Goal: Task Accomplishment & Management: Manage account settings

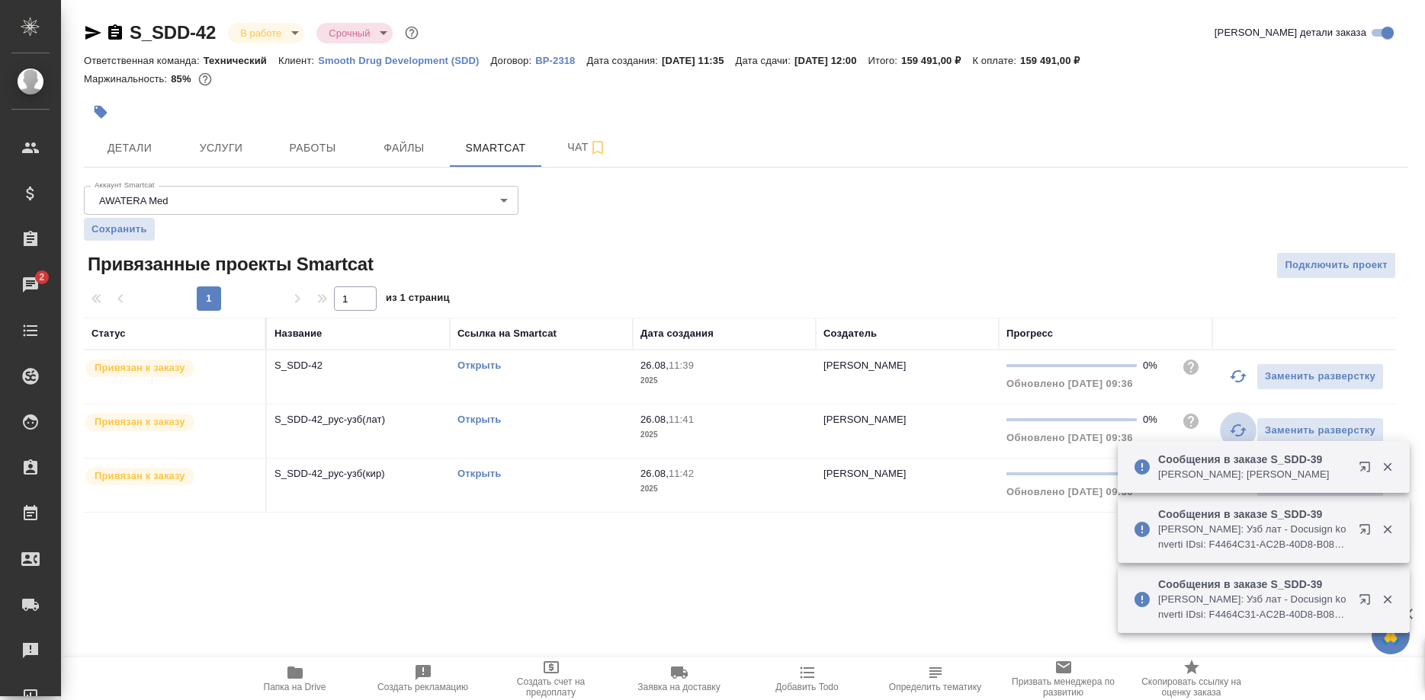
click at [1225, 431] on button "button" at bounding box center [1238, 430] width 37 height 37
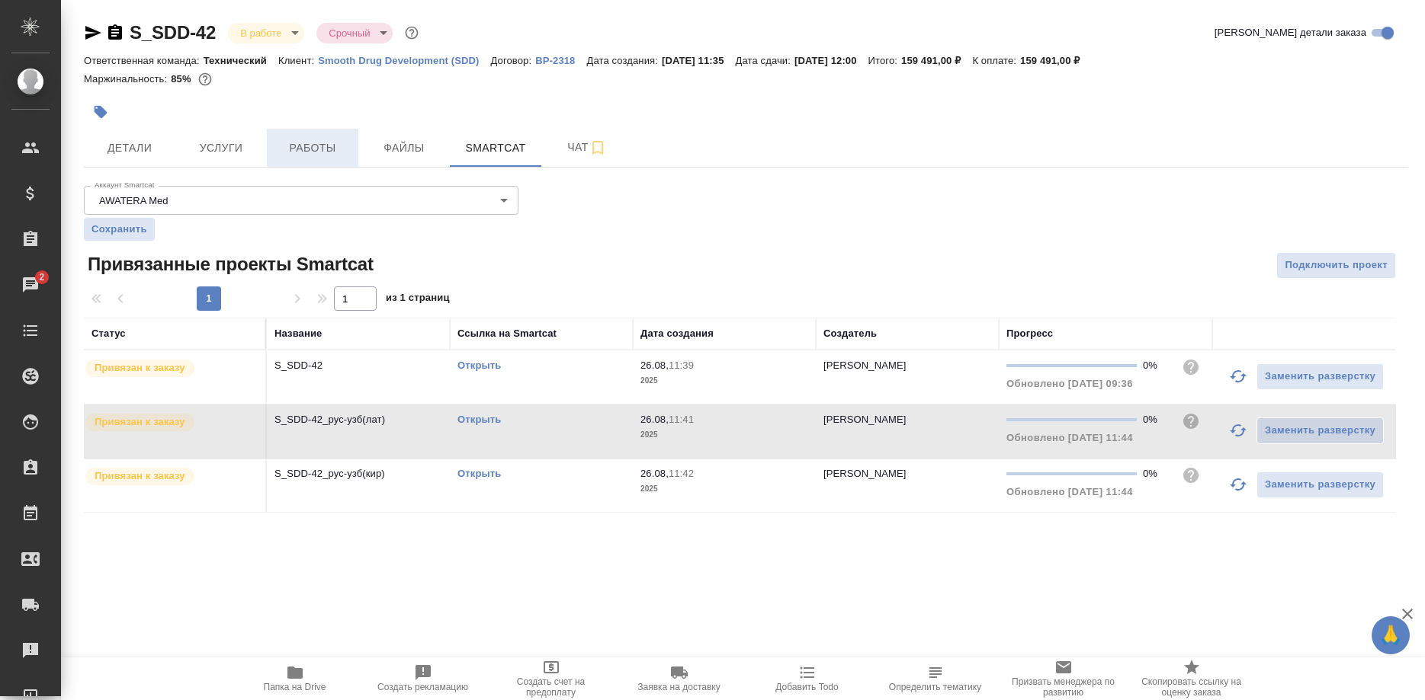
click at [311, 144] on span "Работы" at bounding box center [312, 148] width 73 height 19
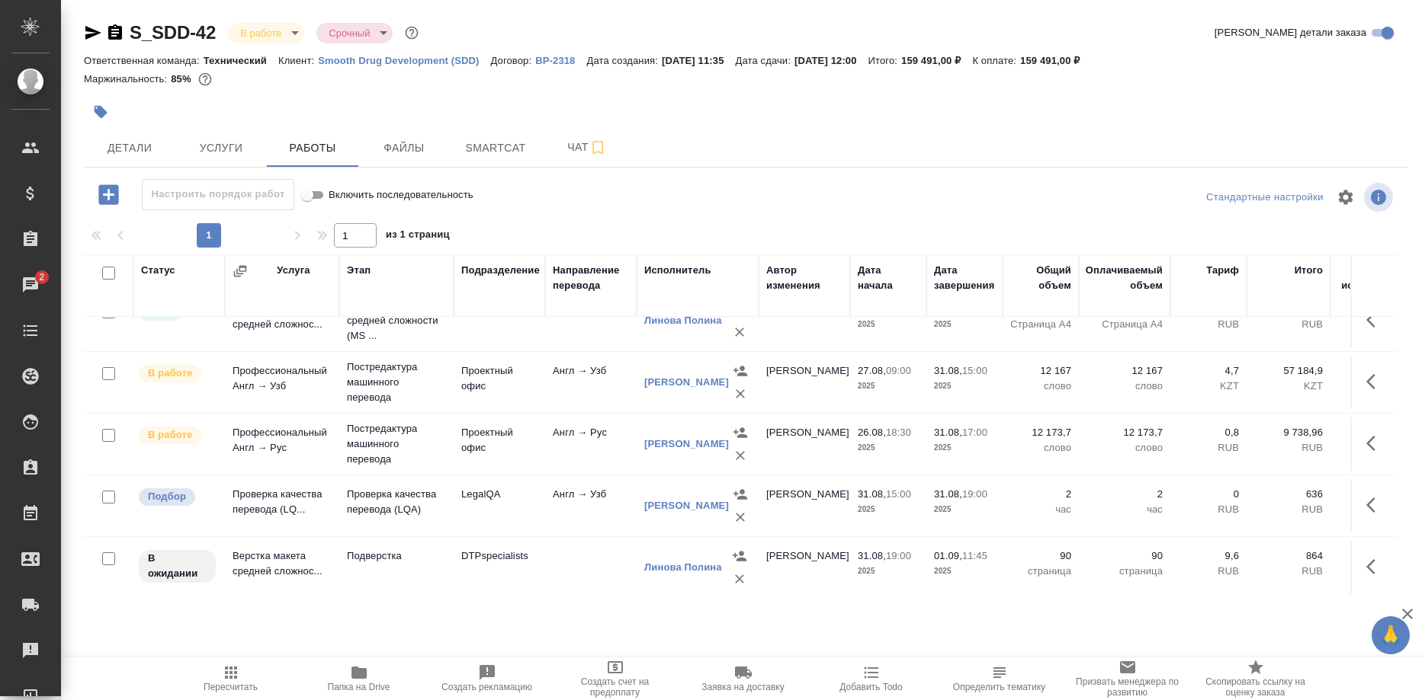
scroll to position [29, 0]
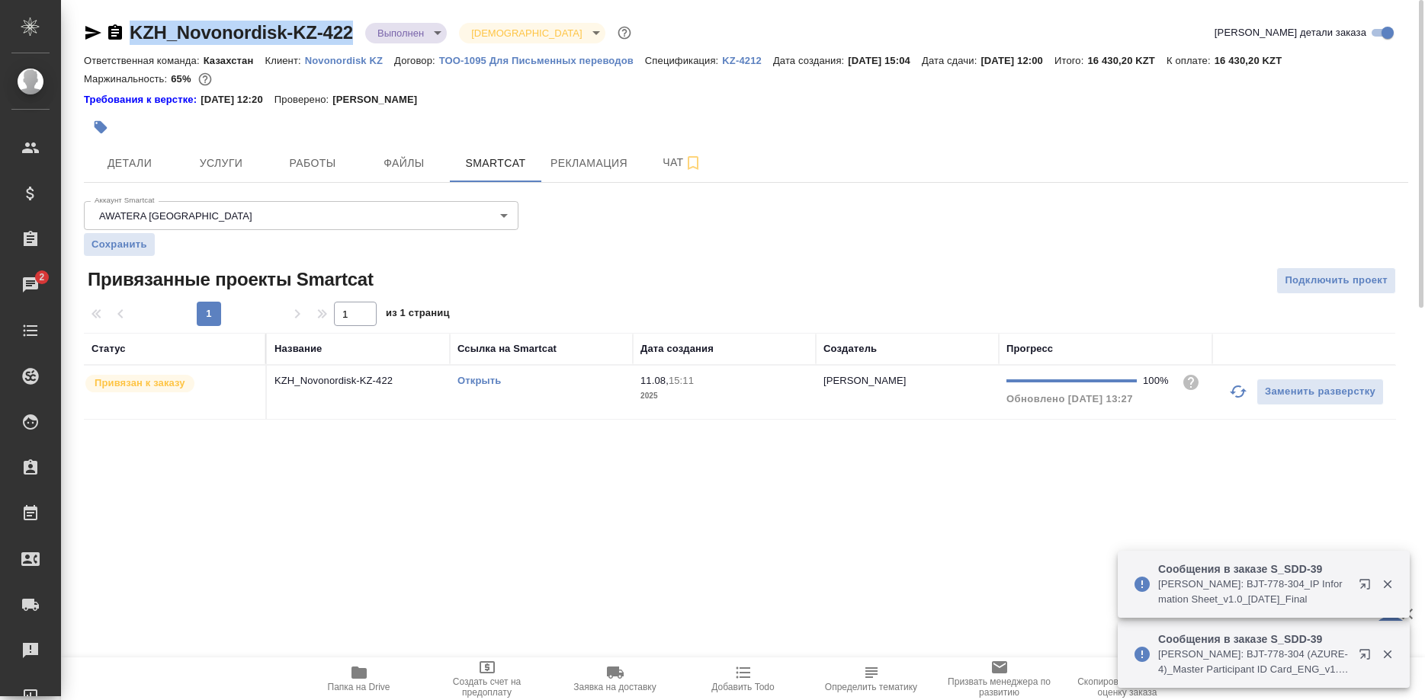
click at [362, 680] on icon "button" at bounding box center [359, 673] width 18 height 18
click at [288, 160] on span "Работы" at bounding box center [312, 163] width 73 height 19
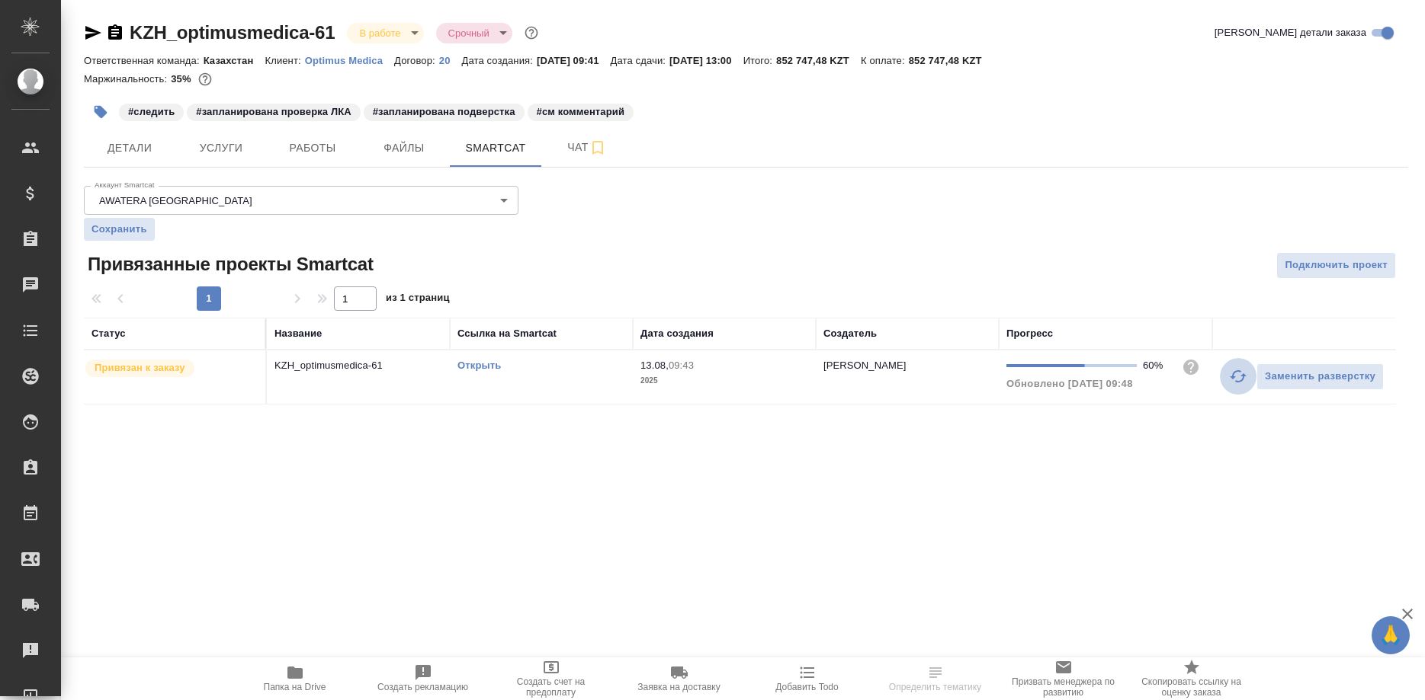
click at [1226, 377] on button "button" at bounding box center [1238, 376] width 37 height 37
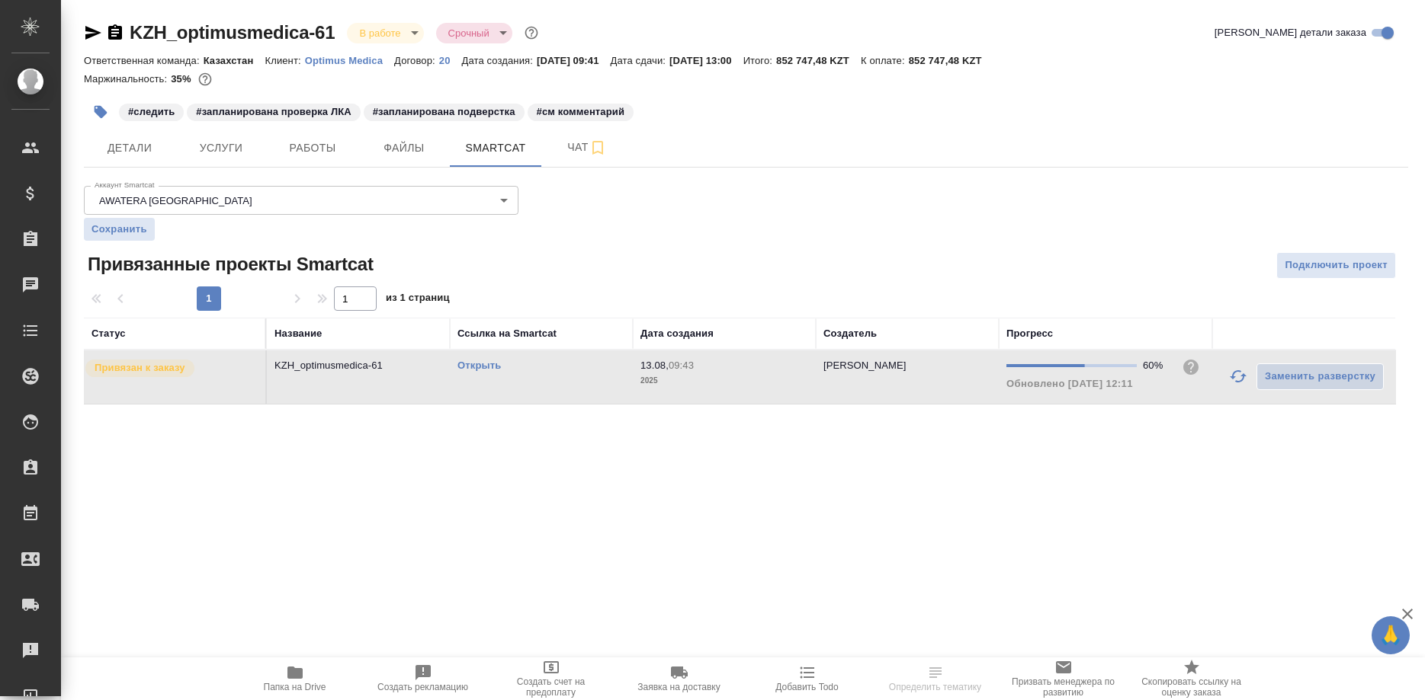
click at [1226, 377] on button "button" at bounding box center [1238, 376] width 37 height 37
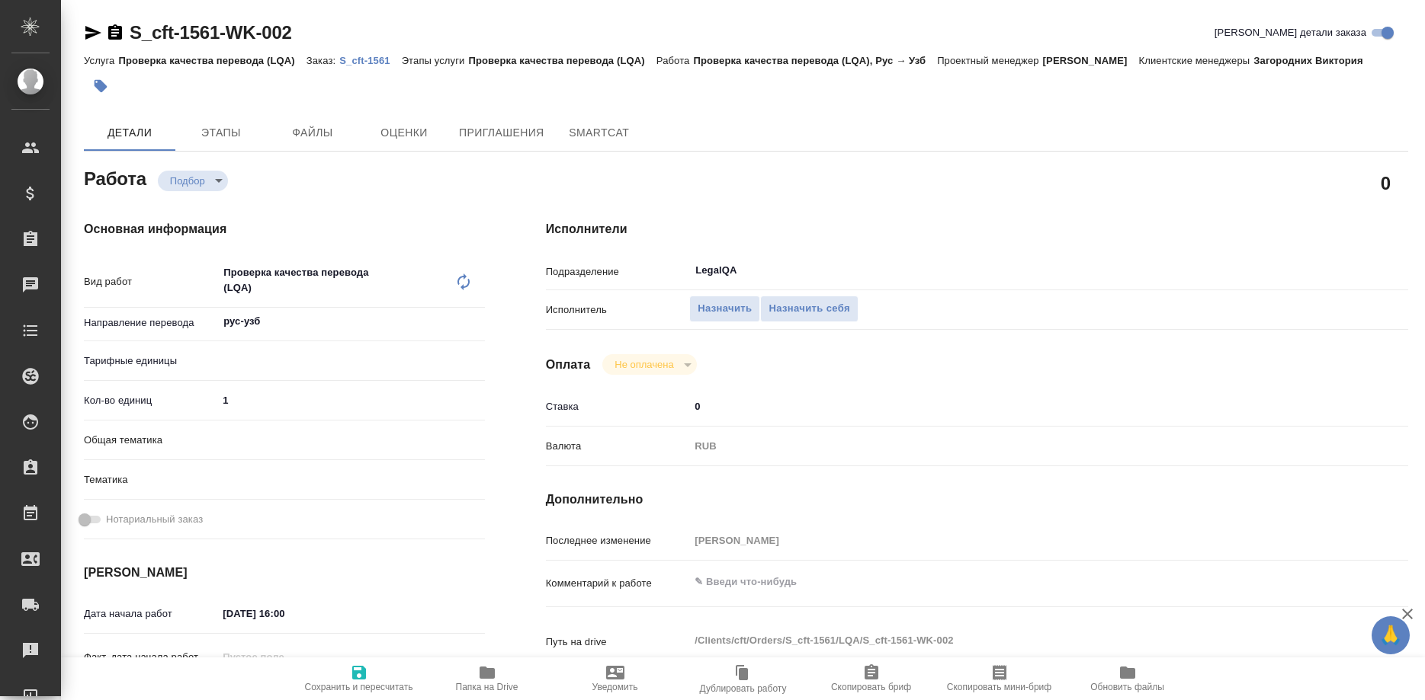
type textarea "x"
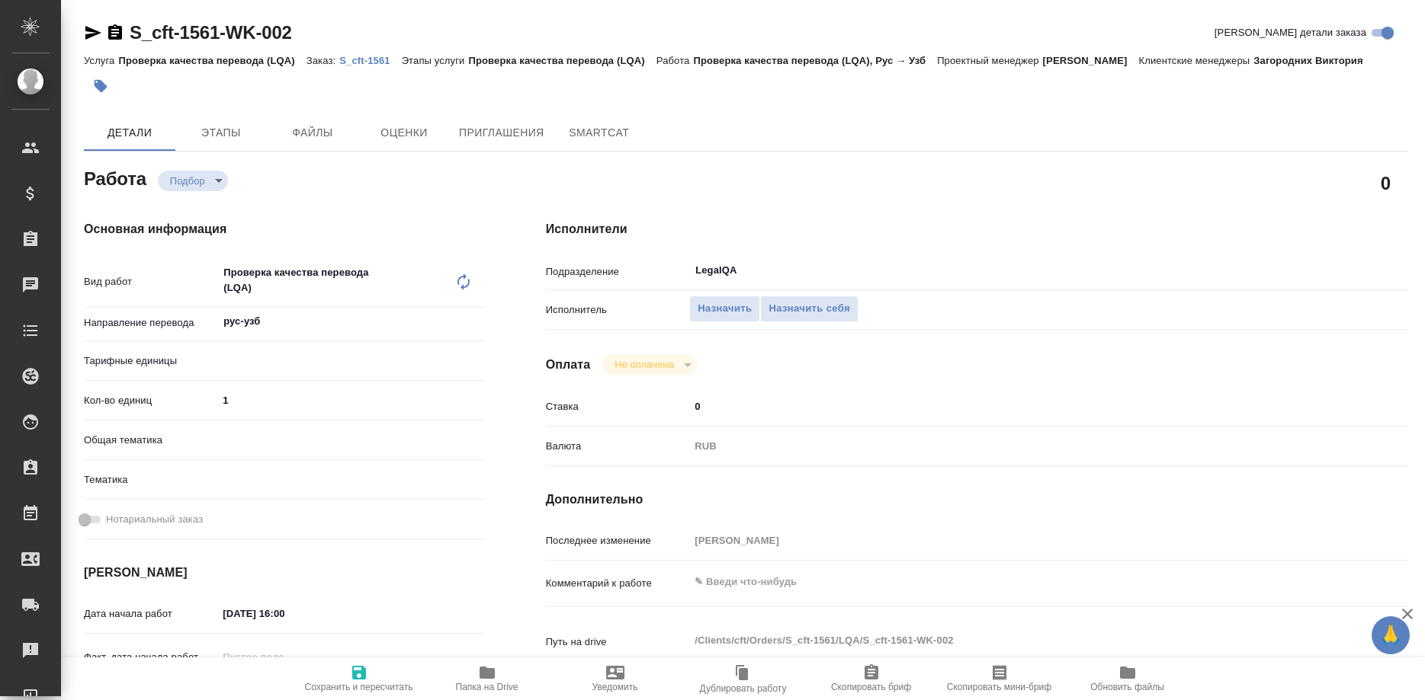
type textarea "x"
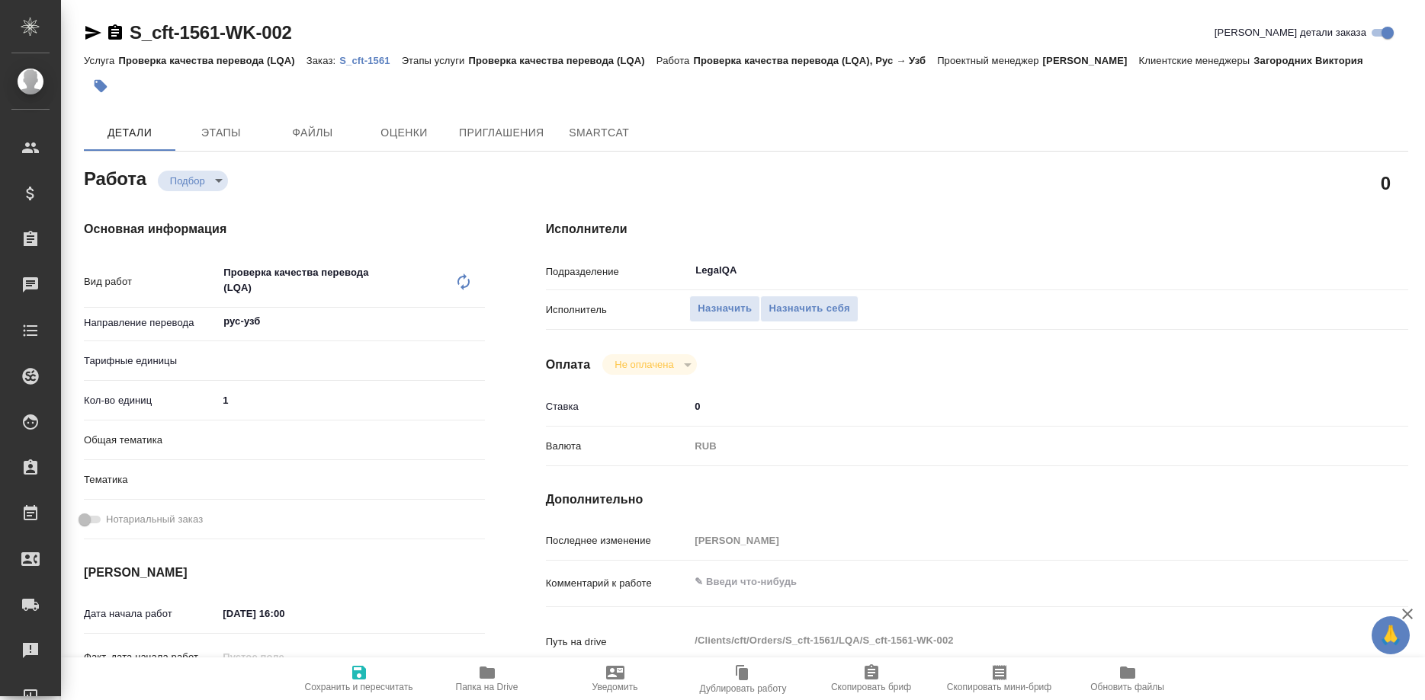
type textarea "x"
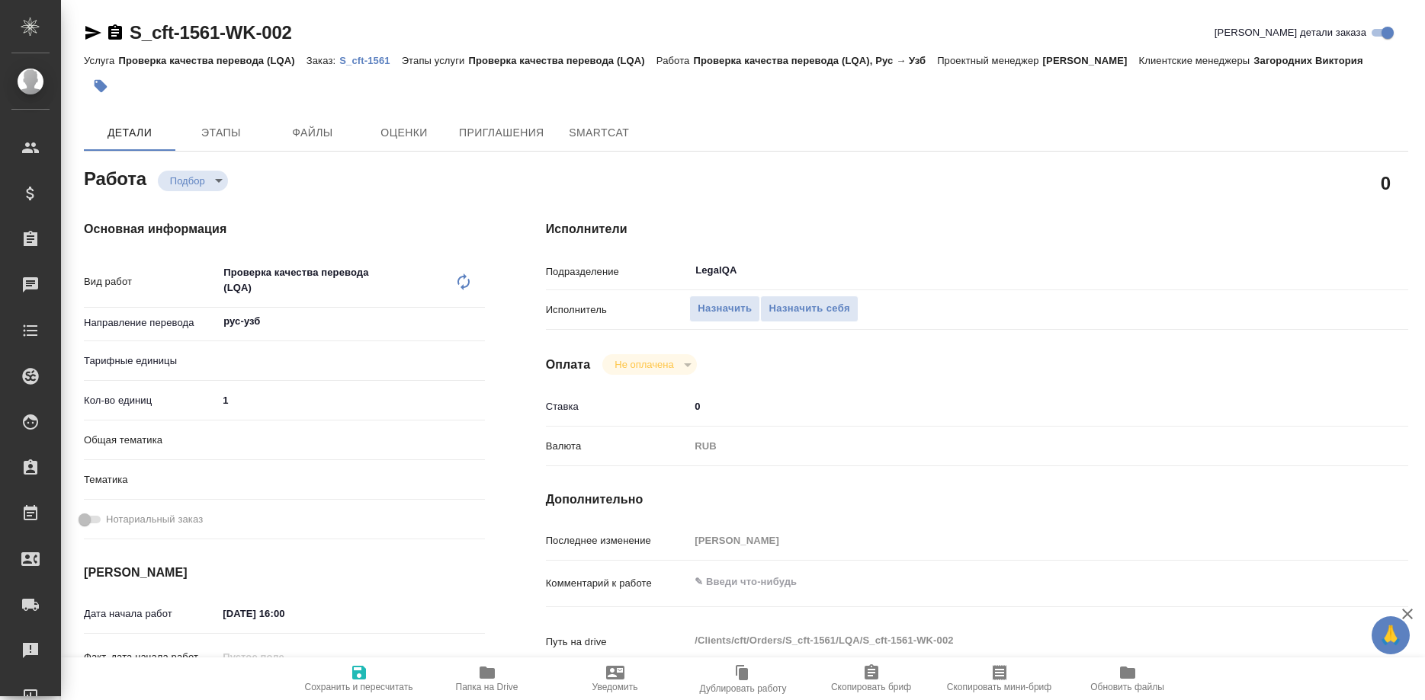
type textarea "x"
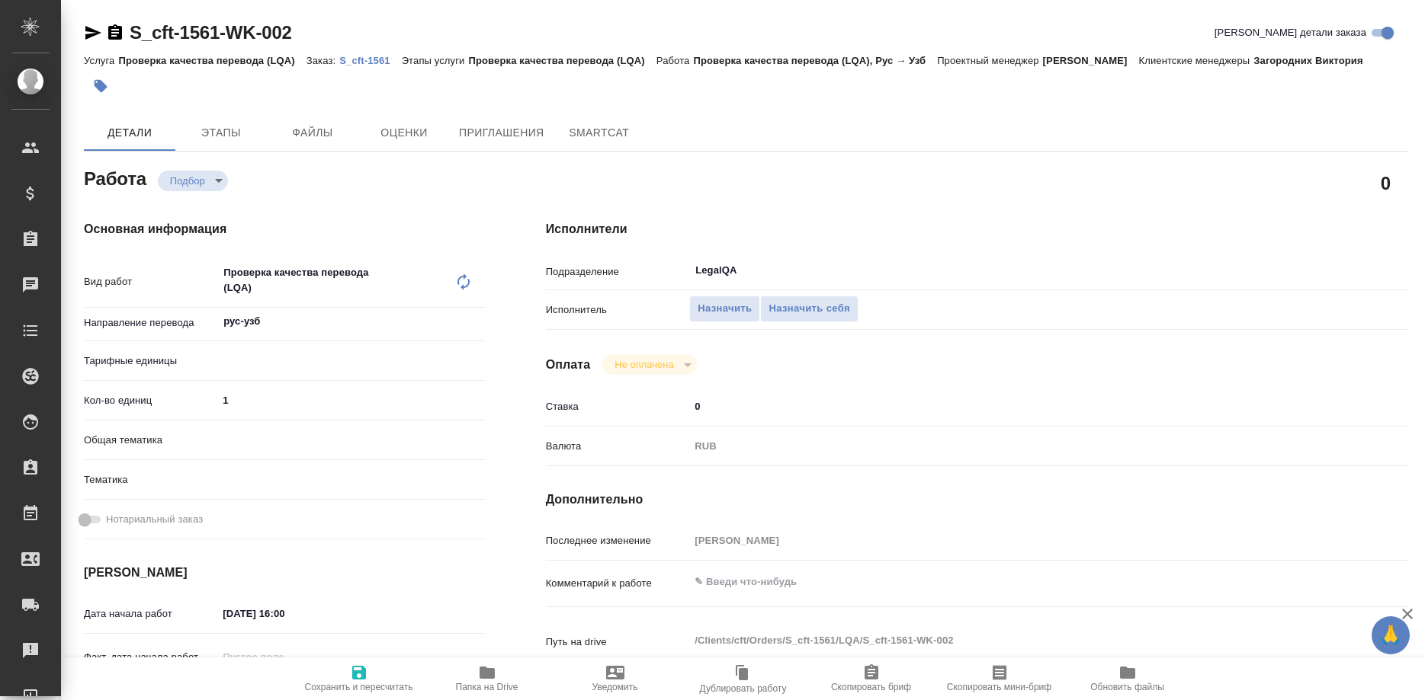
type textarea "x"
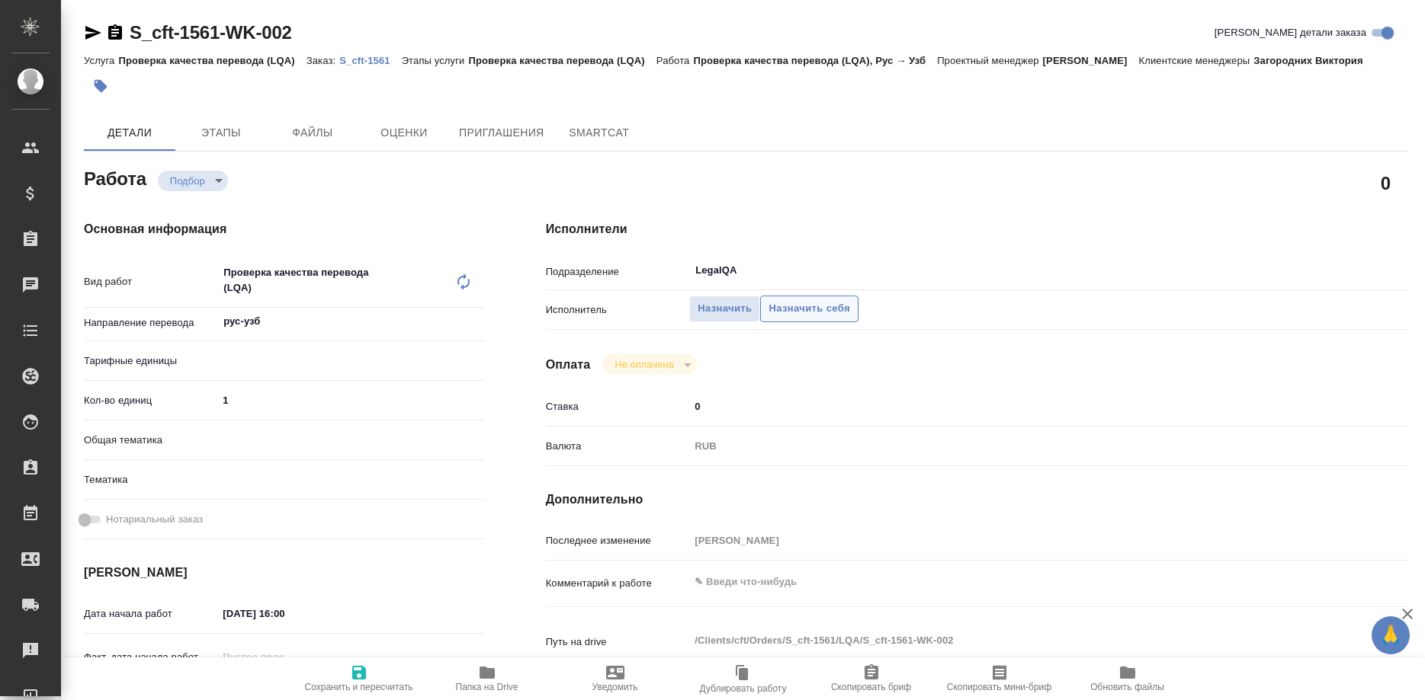
type textarea "x"
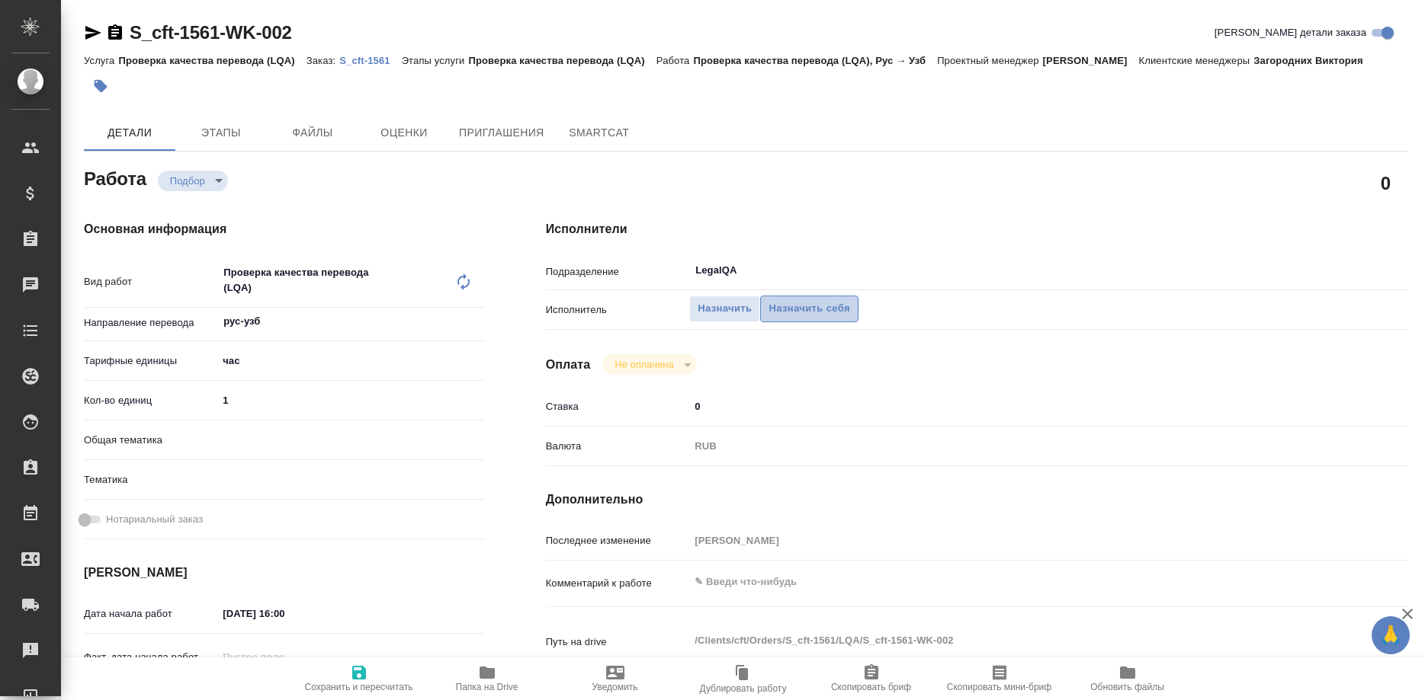
click at [811, 300] on span "Назначить себя" at bounding box center [808, 309] width 81 height 18
type textarea "x"
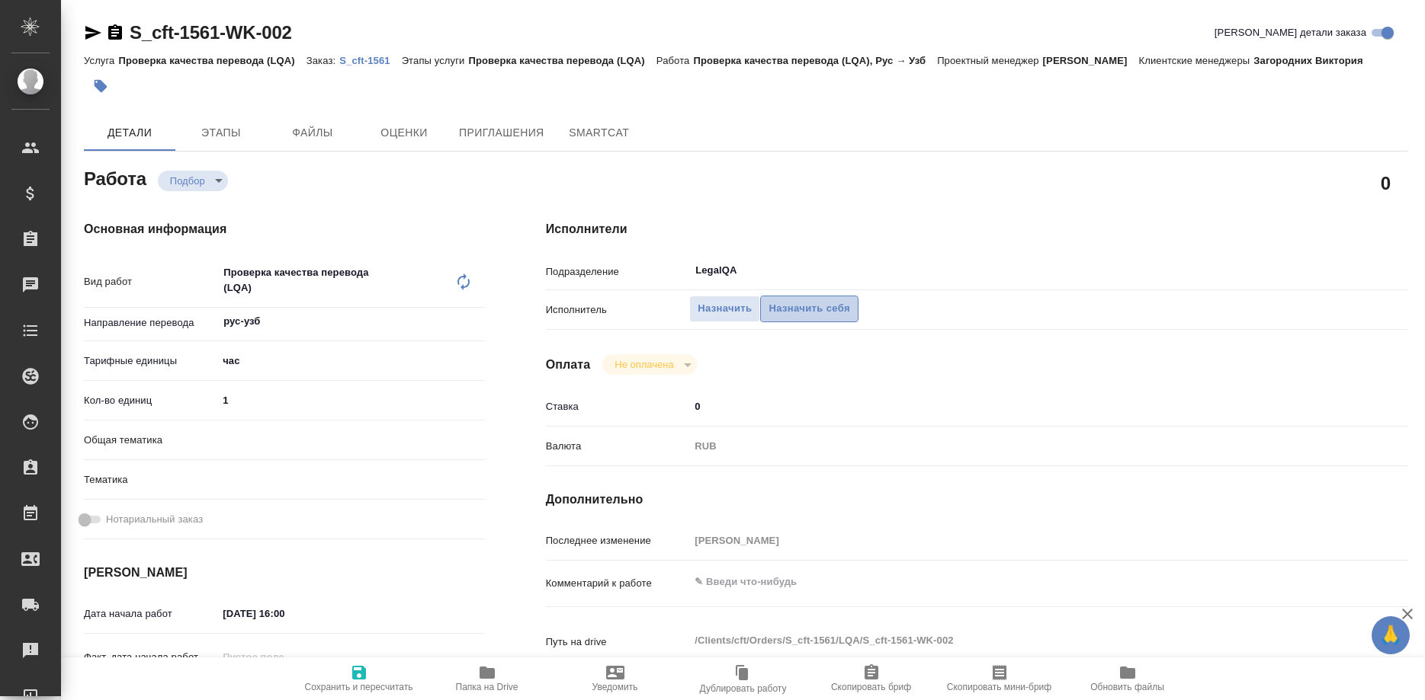
type textarea "x"
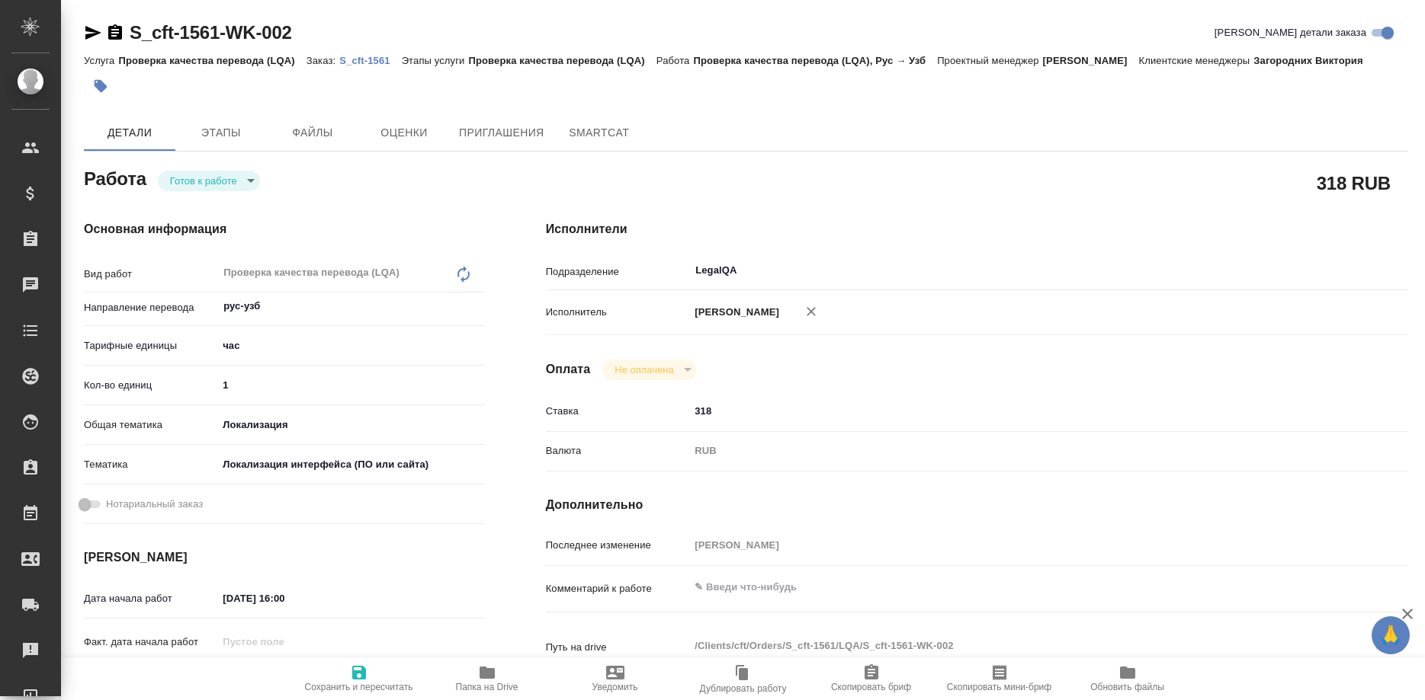
type textarea "x"
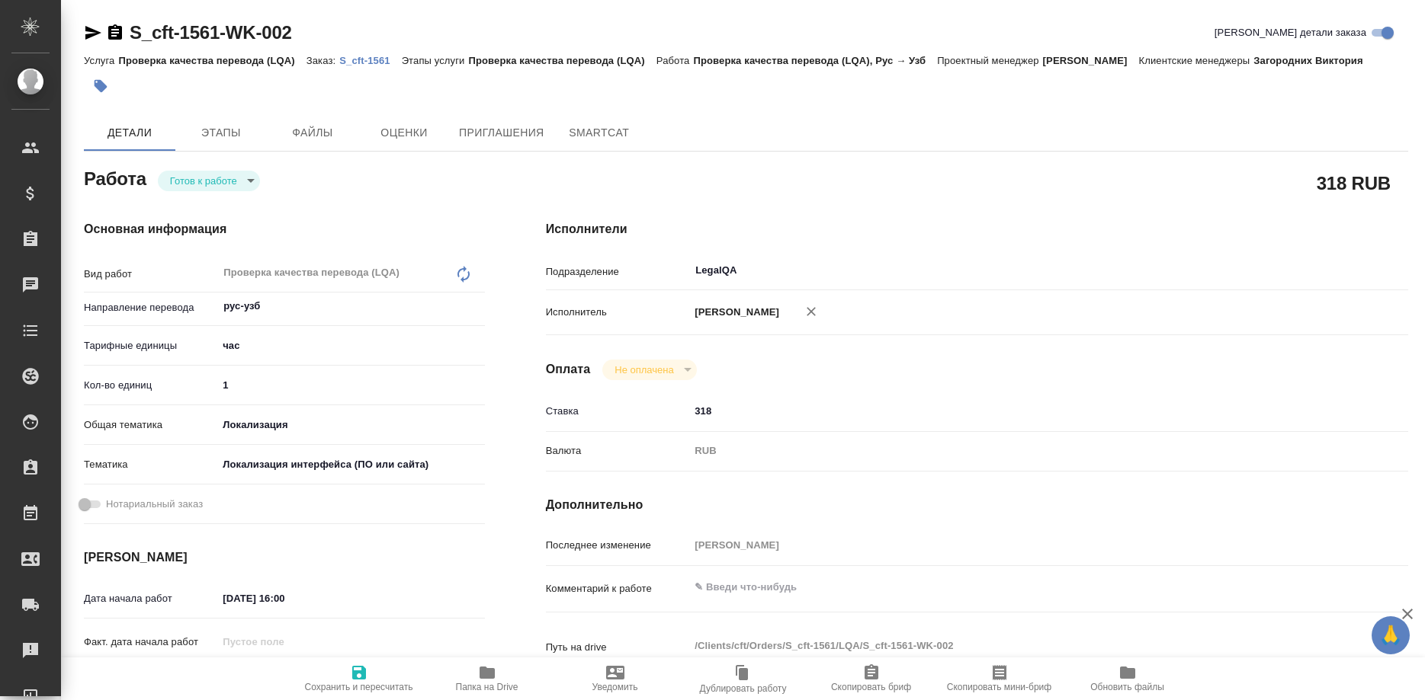
type textarea "x"
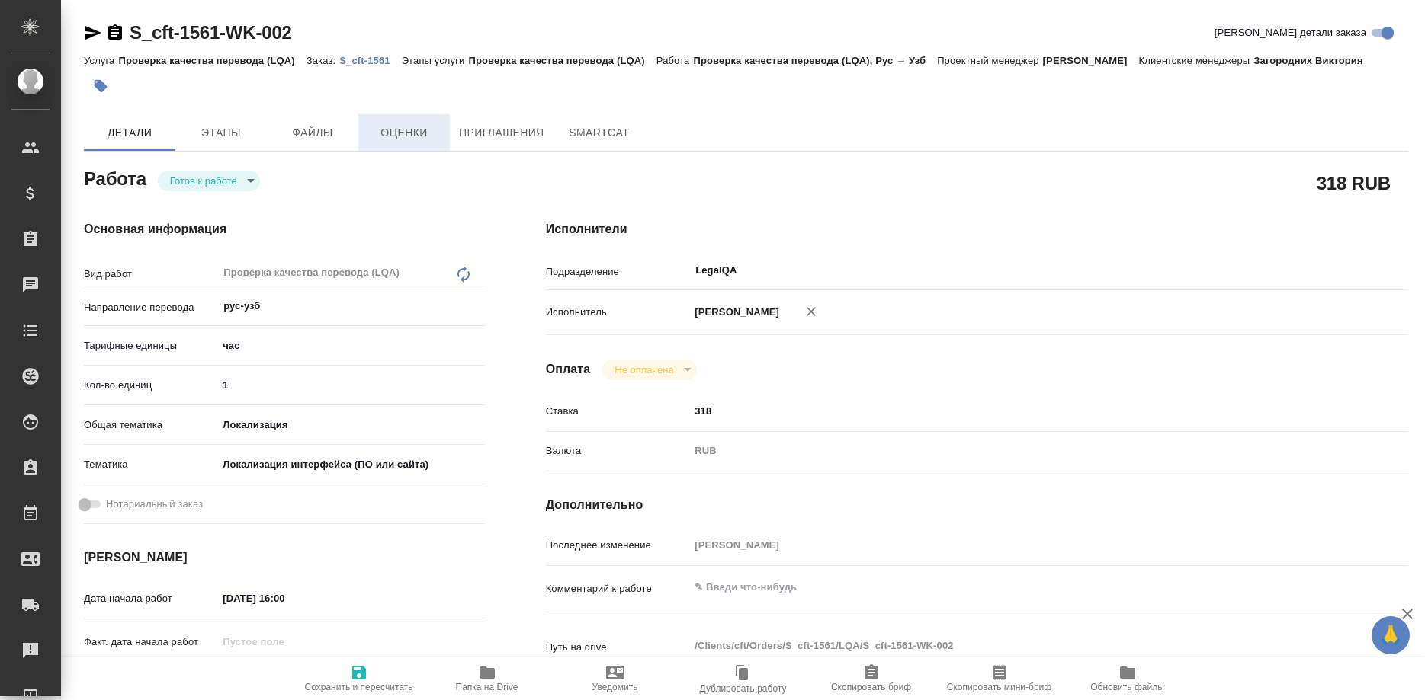
type textarea "x"
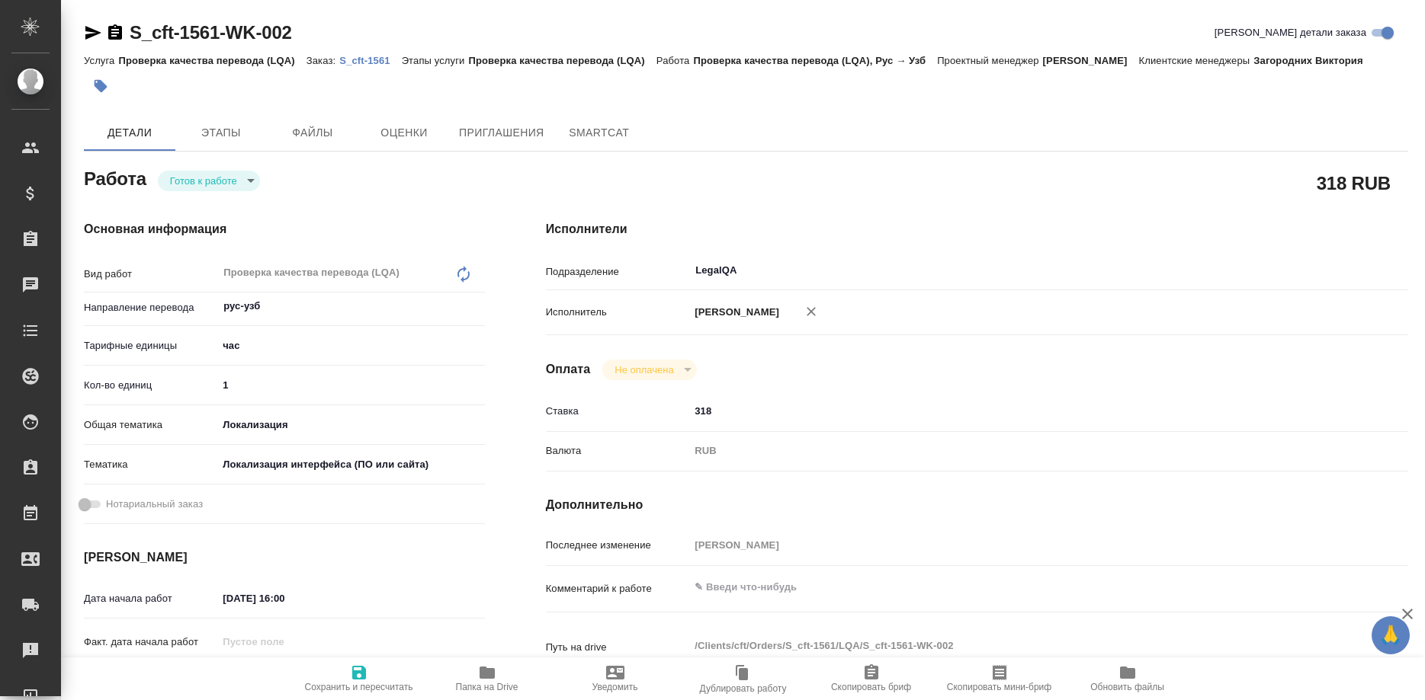
type textarea "x"
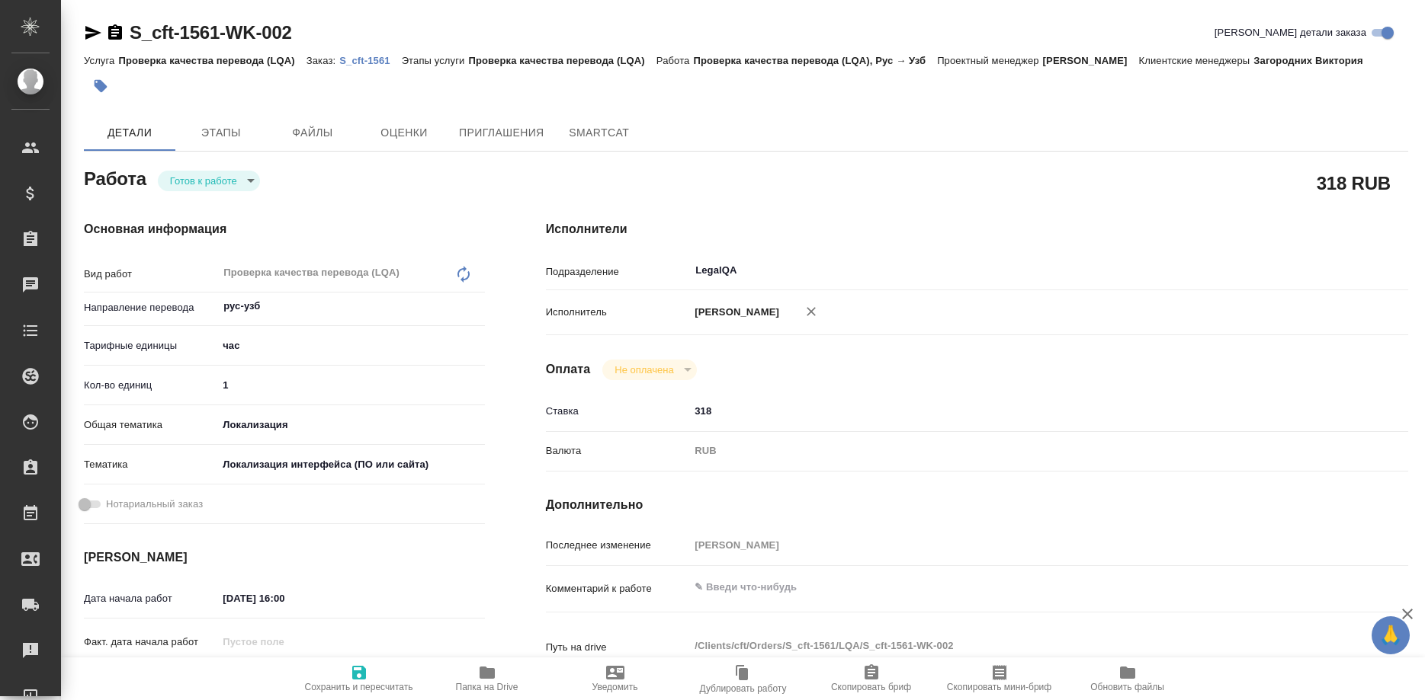
type textarea "x"
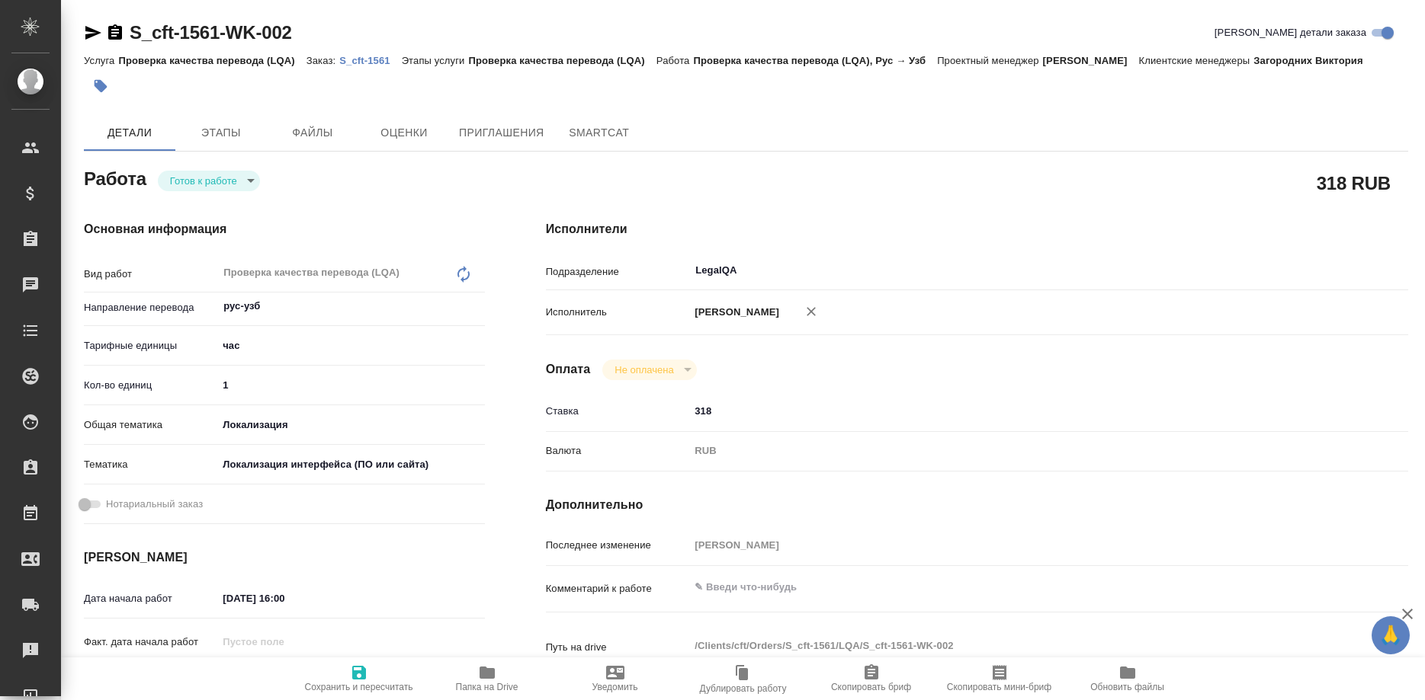
click at [369, 63] on p "S_cft-1561" at bounding box center [370, 60] width 62 height 11
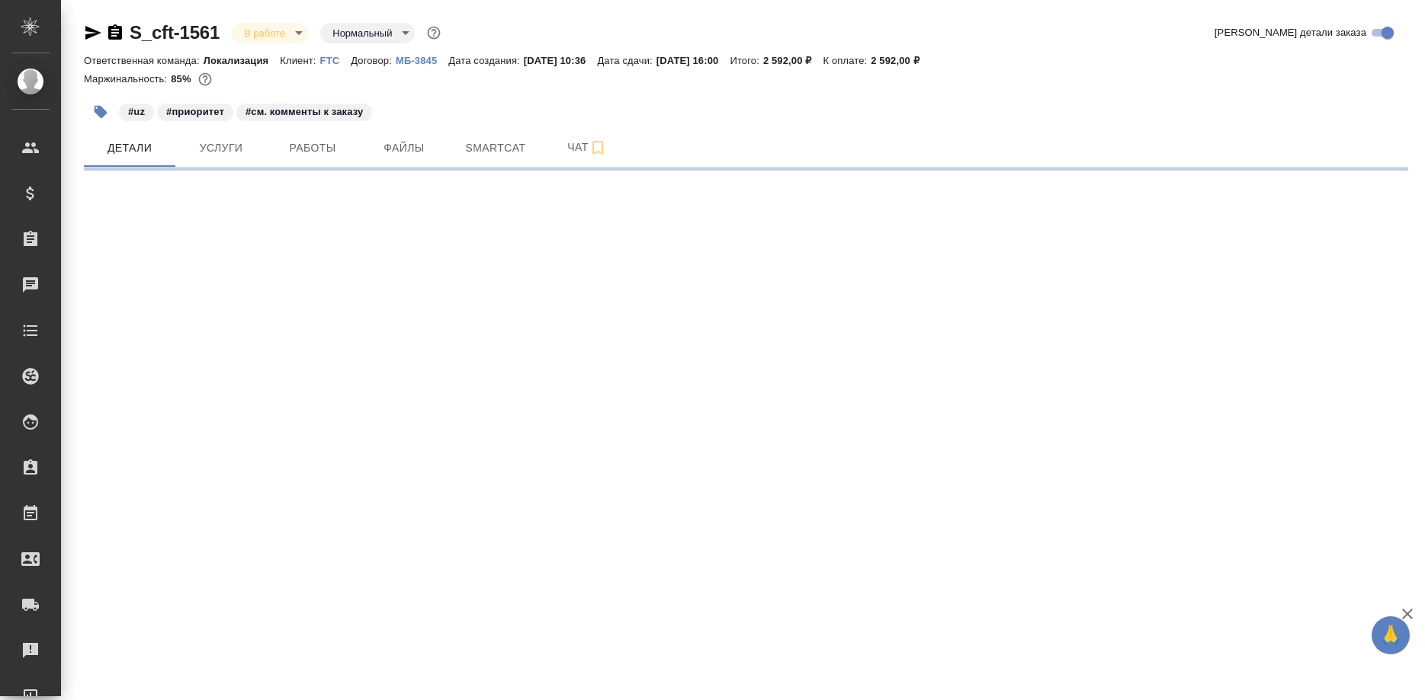
select select "RU"
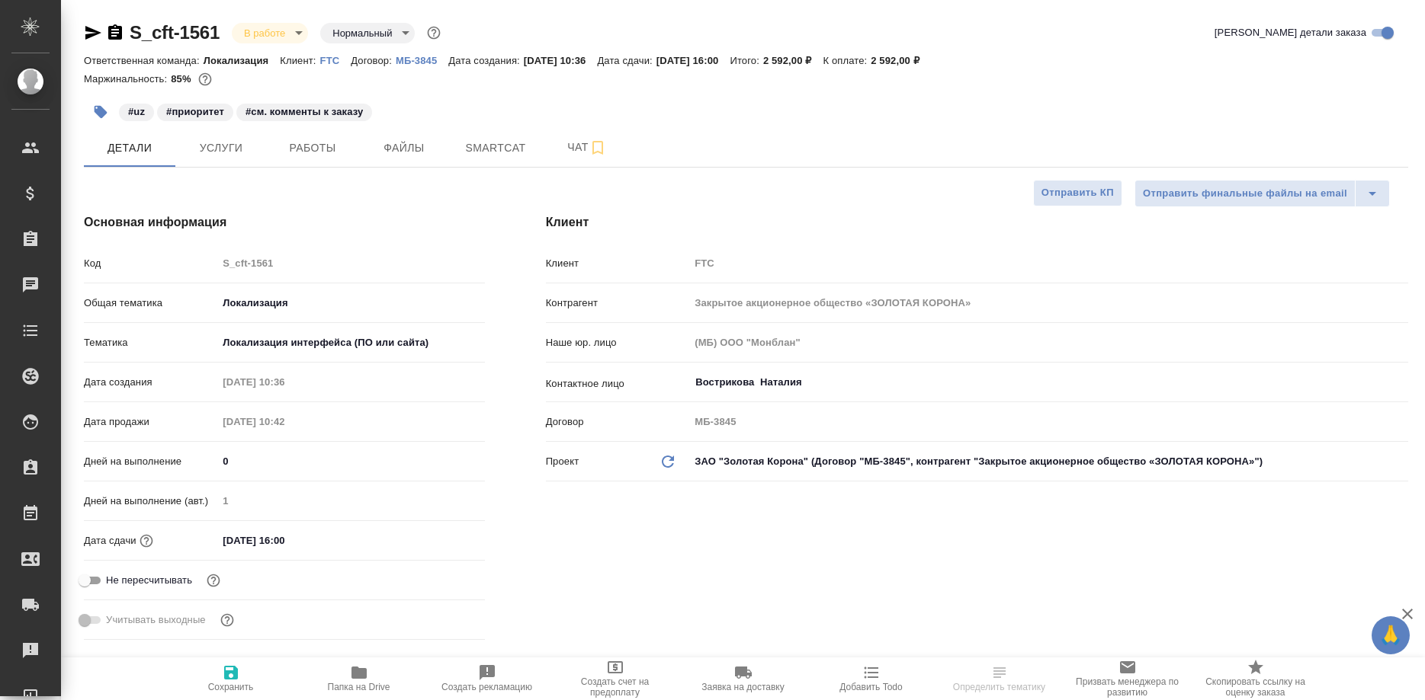
type textarea "x"
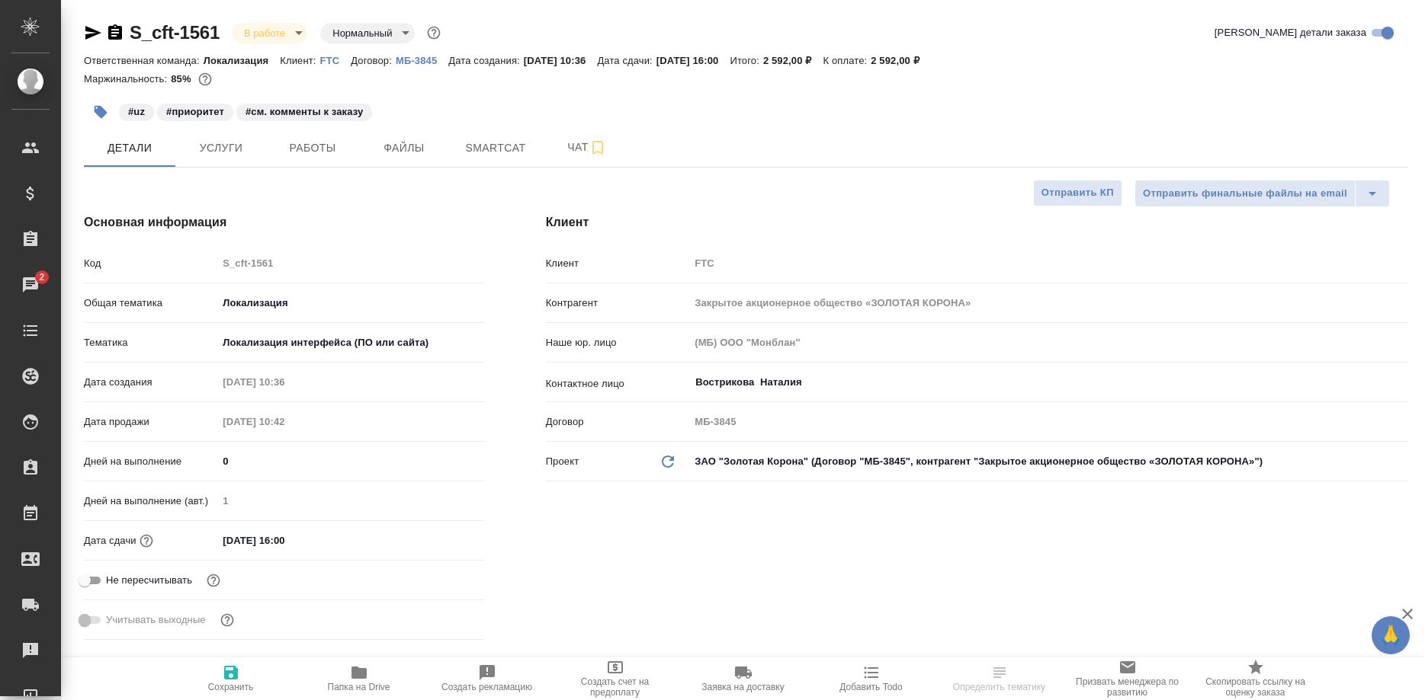
type textarea "x"
click at [318, 152] on span "Работы" at bounding box center [312, 148] width 73 height 19
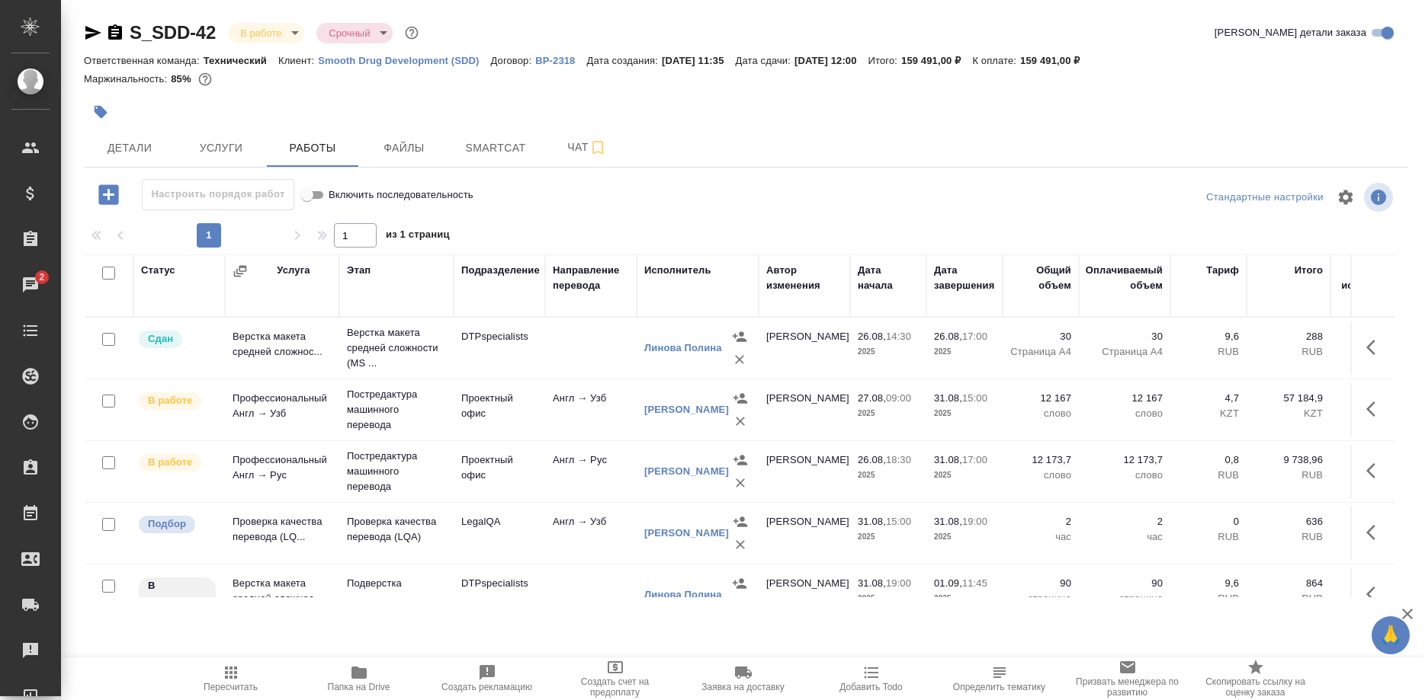
scroll to position [29, 0]
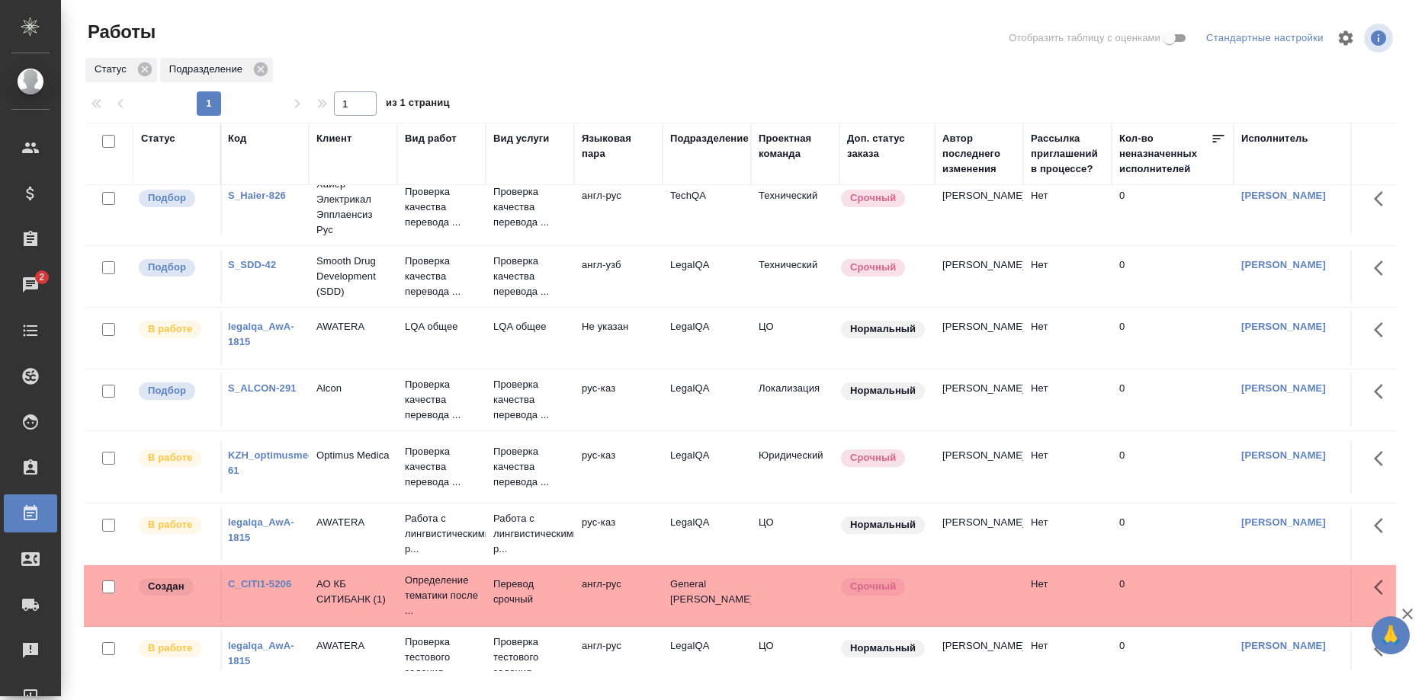
scroll to position [279, 0]
click at [274, 394] on link "S_ALCON-291" at bounding box center [263, 388] width 69 height 11
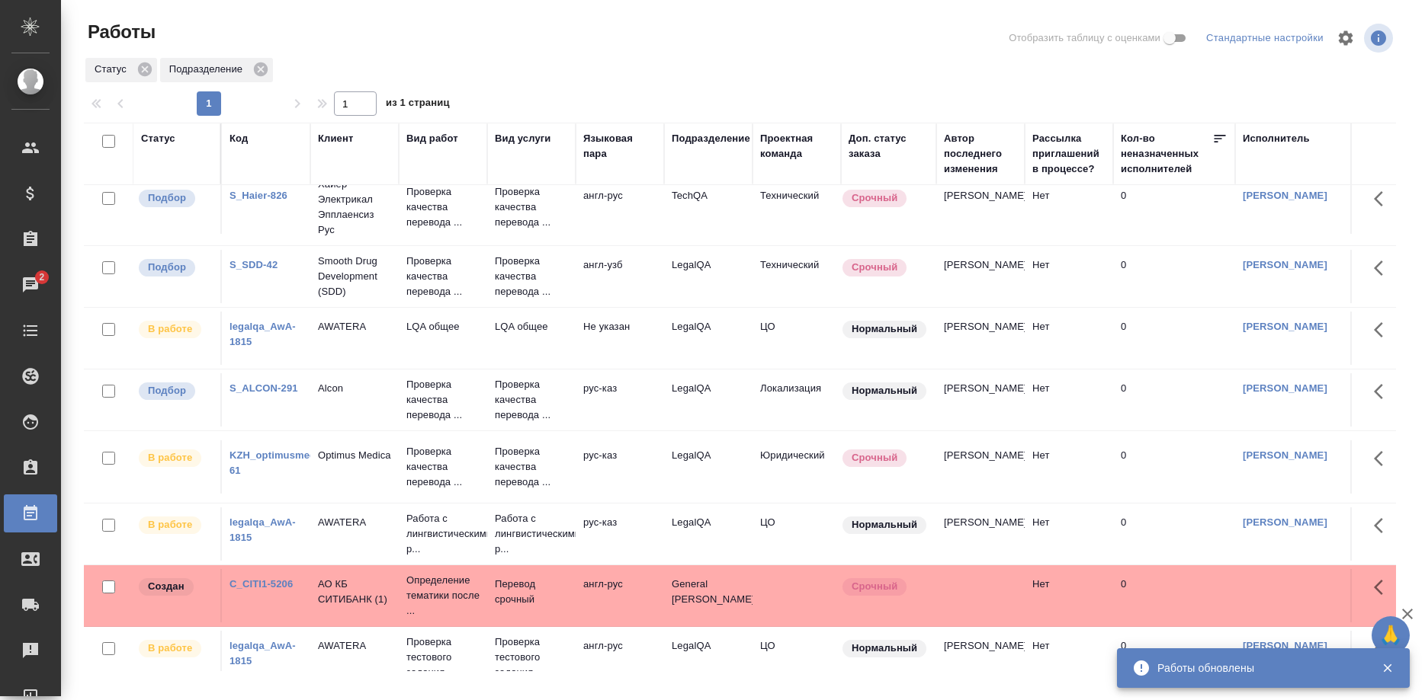
scroll to position [0, 0]
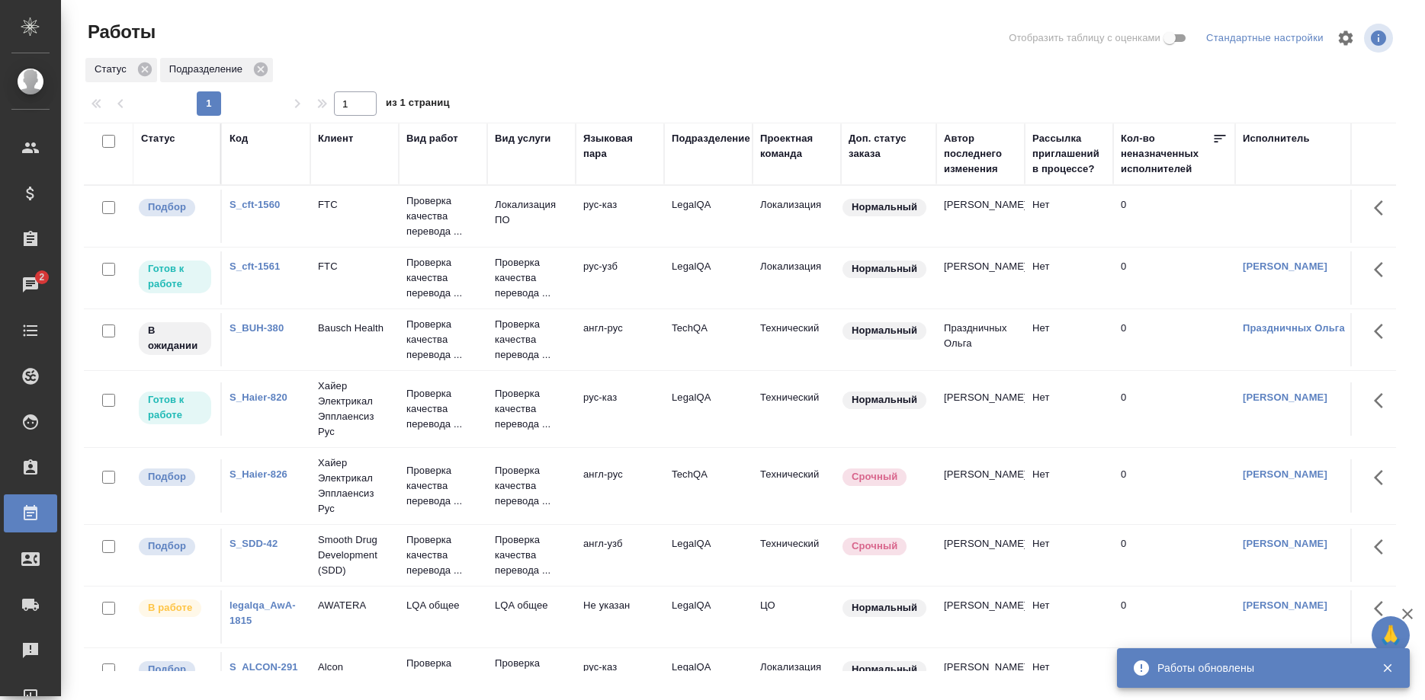
click at [261, 264] on link "S_cft-1561" at bounding box center [254, 266] width 50 height 11
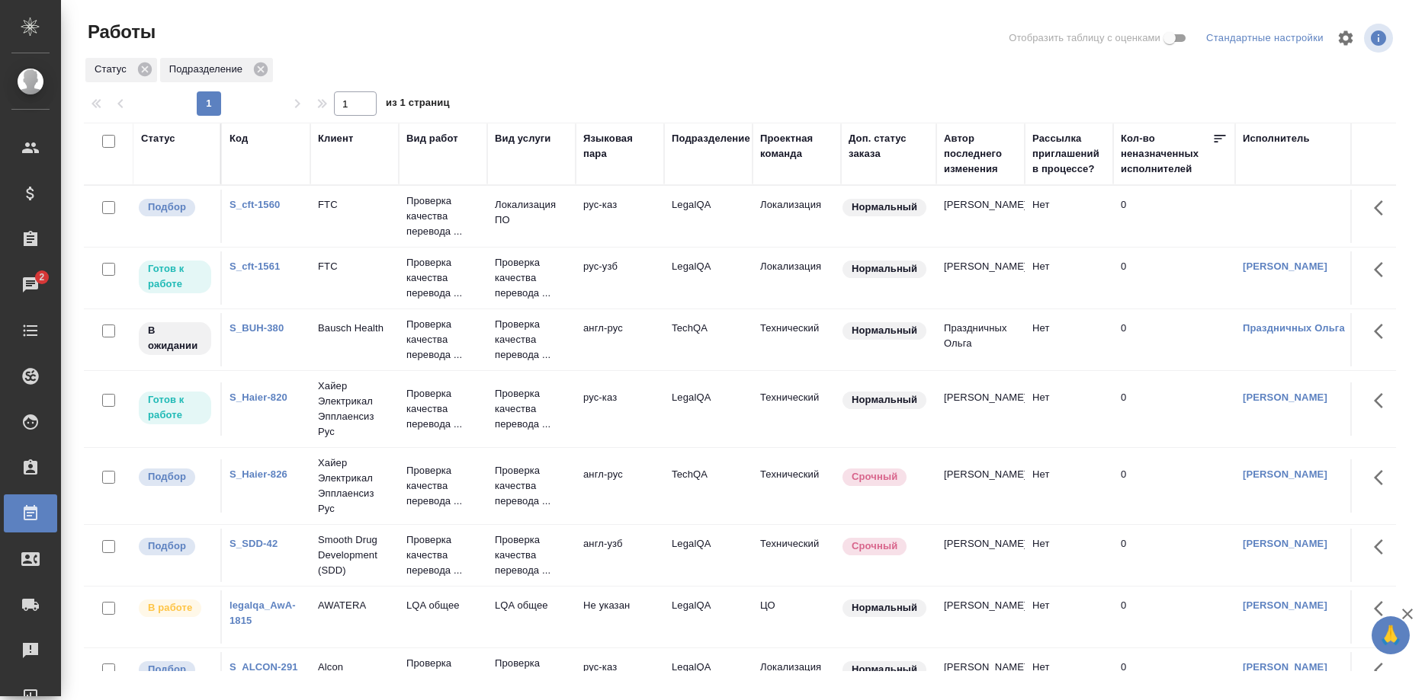
click at [261, 204] on link "S_cft-1560" at bounding box center [254, 204] width 50 height 11
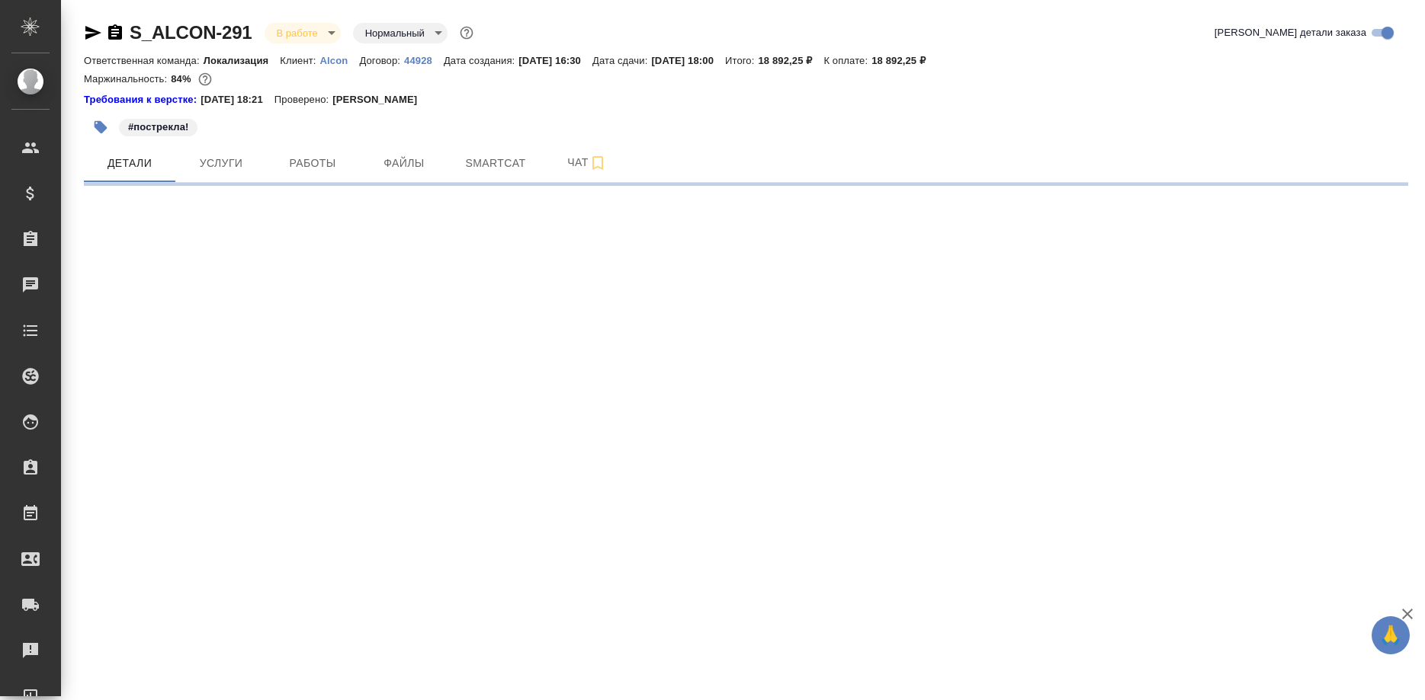
select select "RU"
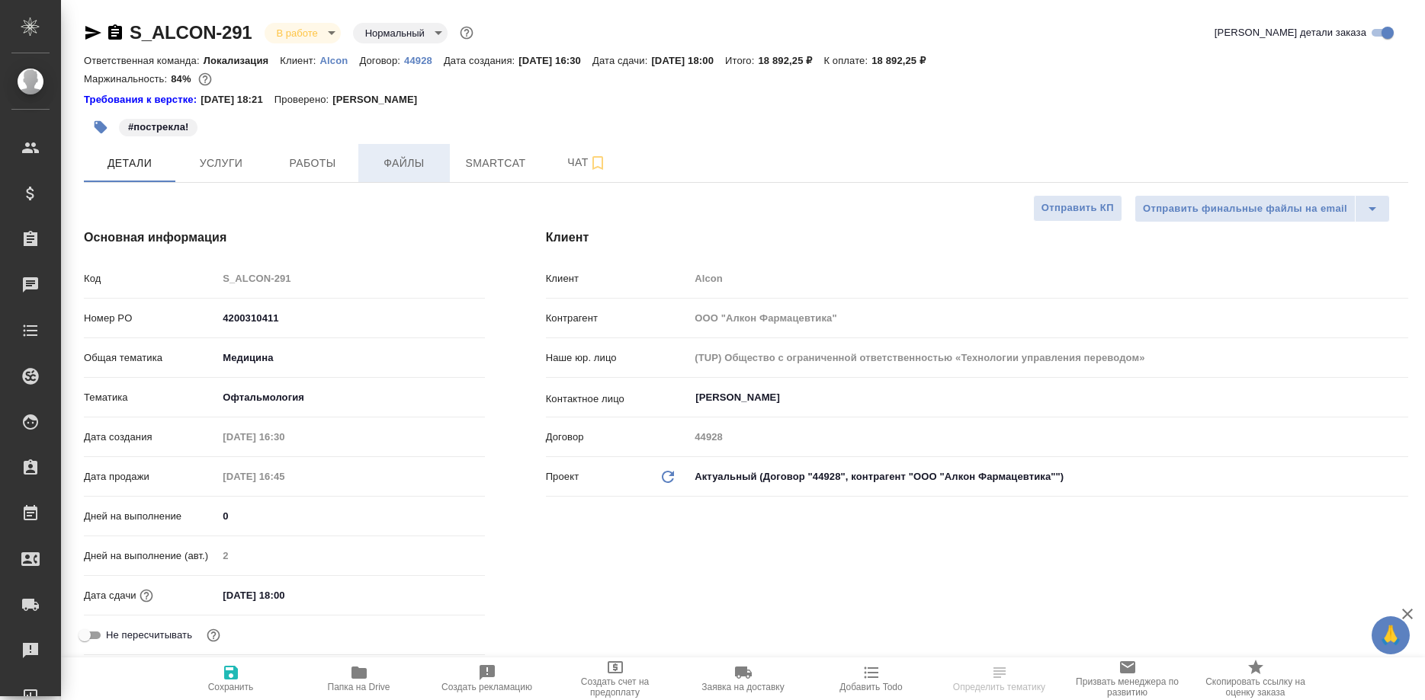
type textarea "x"
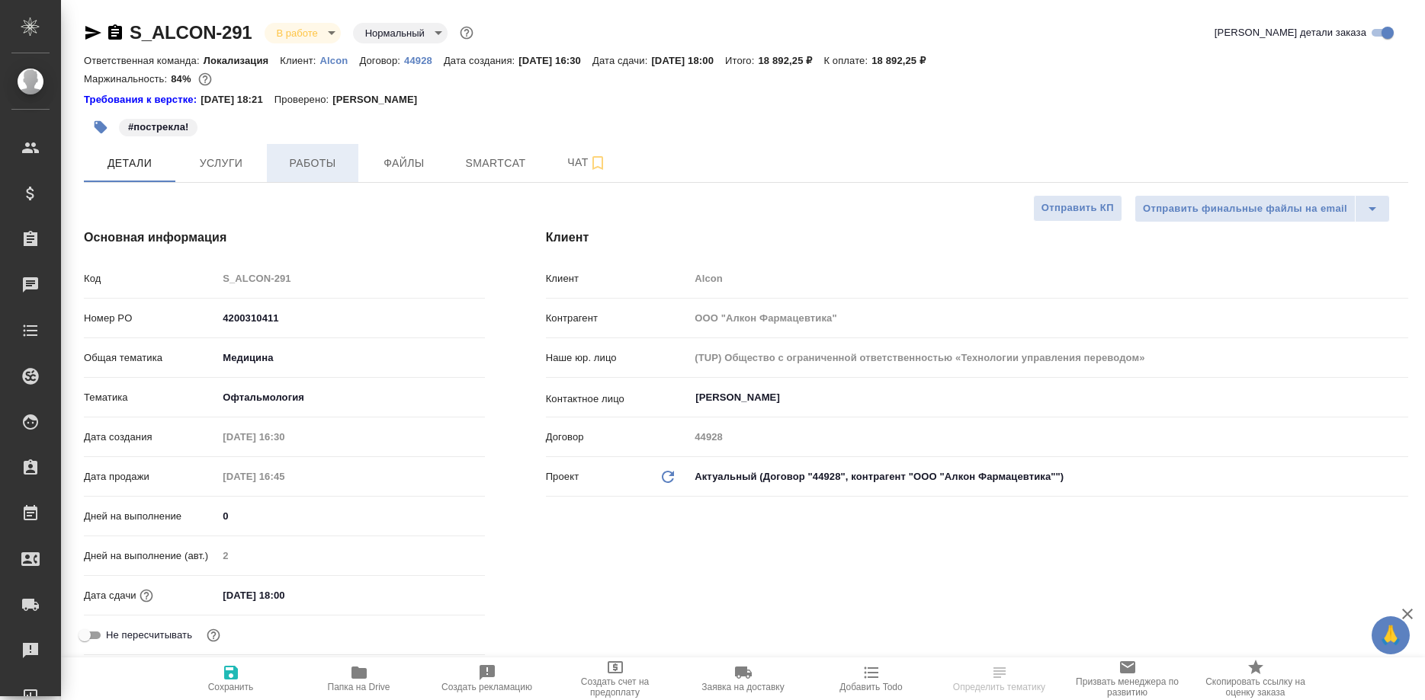
type textarea "x"
click at [332, 164] on span "Работы" at bounding box center [312, 163] width 73 height 19
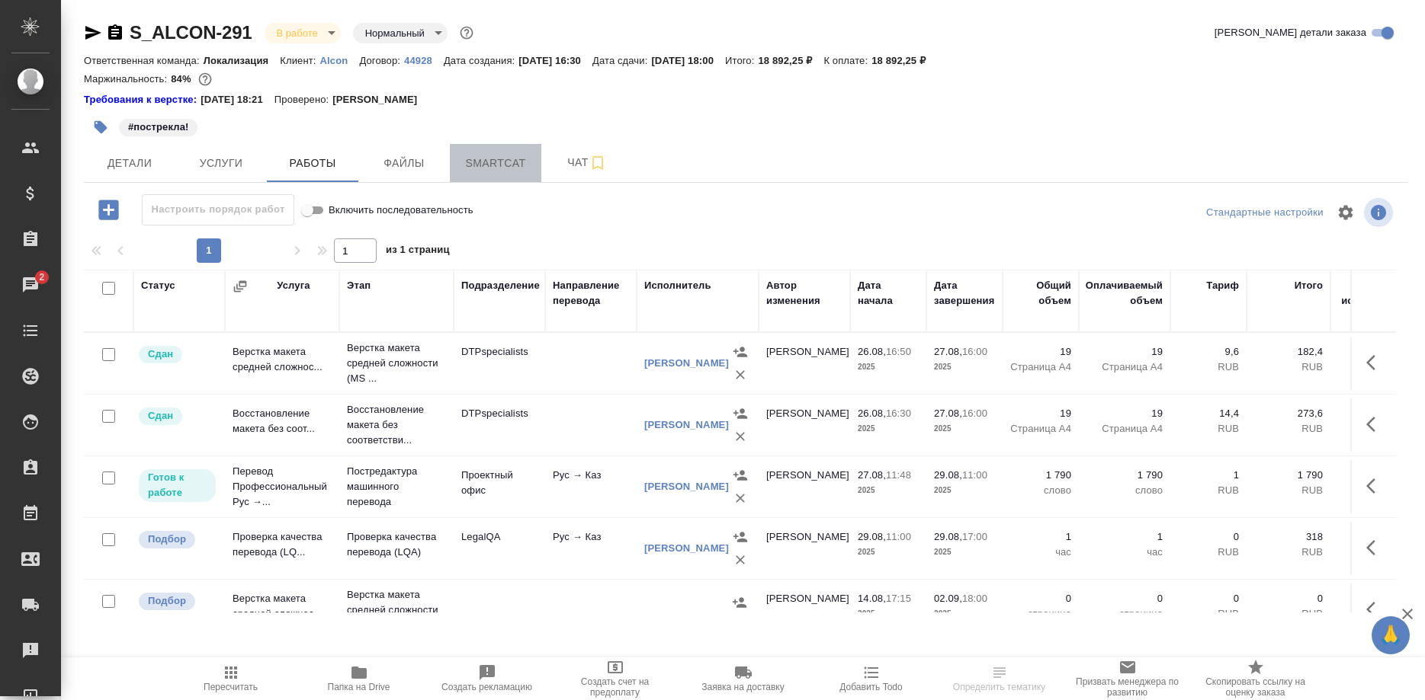
click at [482, 170] on span "Smartcat" at bounding box center [495, 163] width 73 height 19
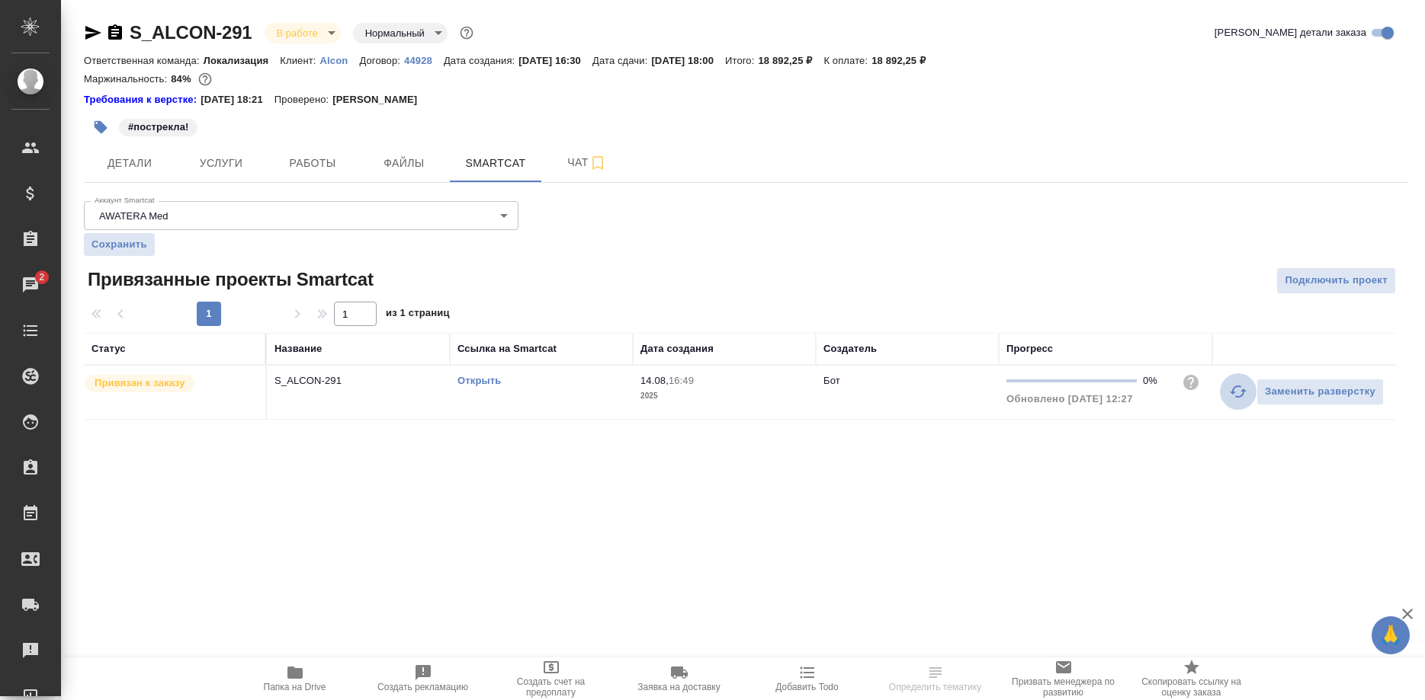
click at [1229, 393] on icon "button" at bounding box center [1238, 392] width 18 height 18
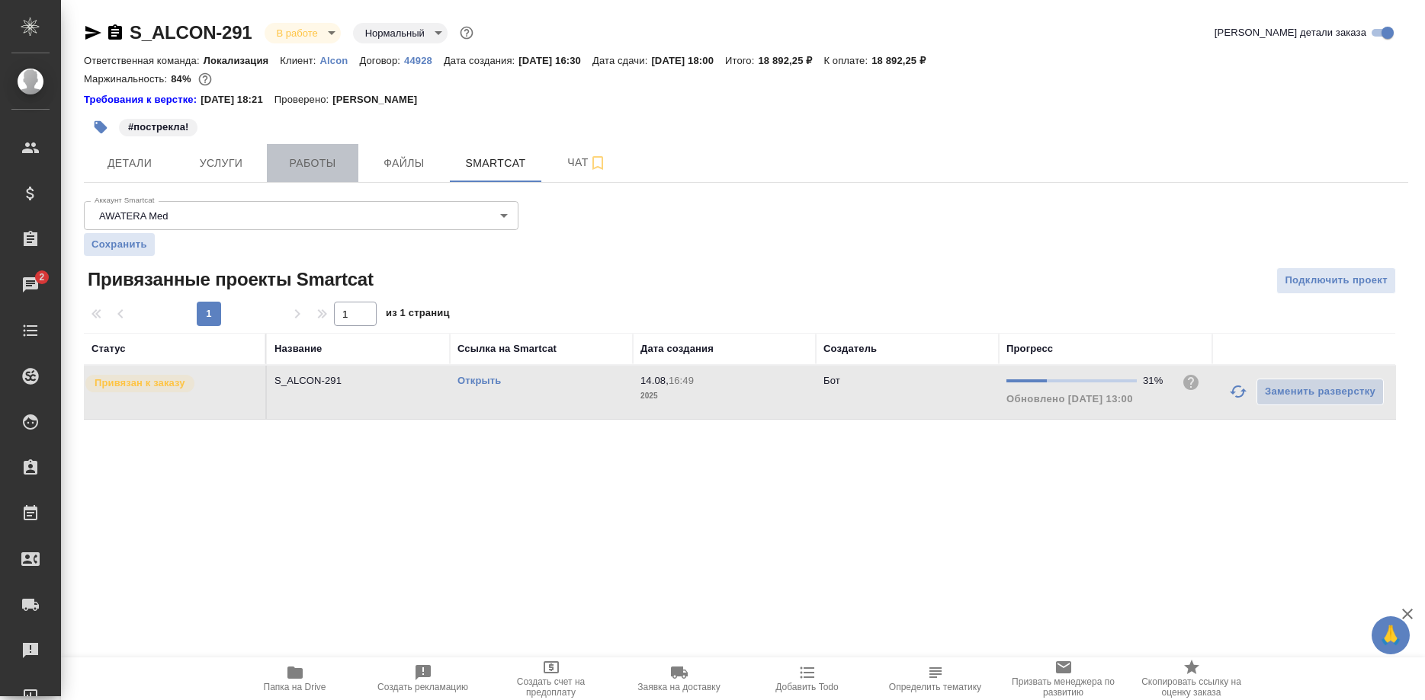
click at [302, 155] on span "Работы" at bounding box center [312, 163] width 73 height 19
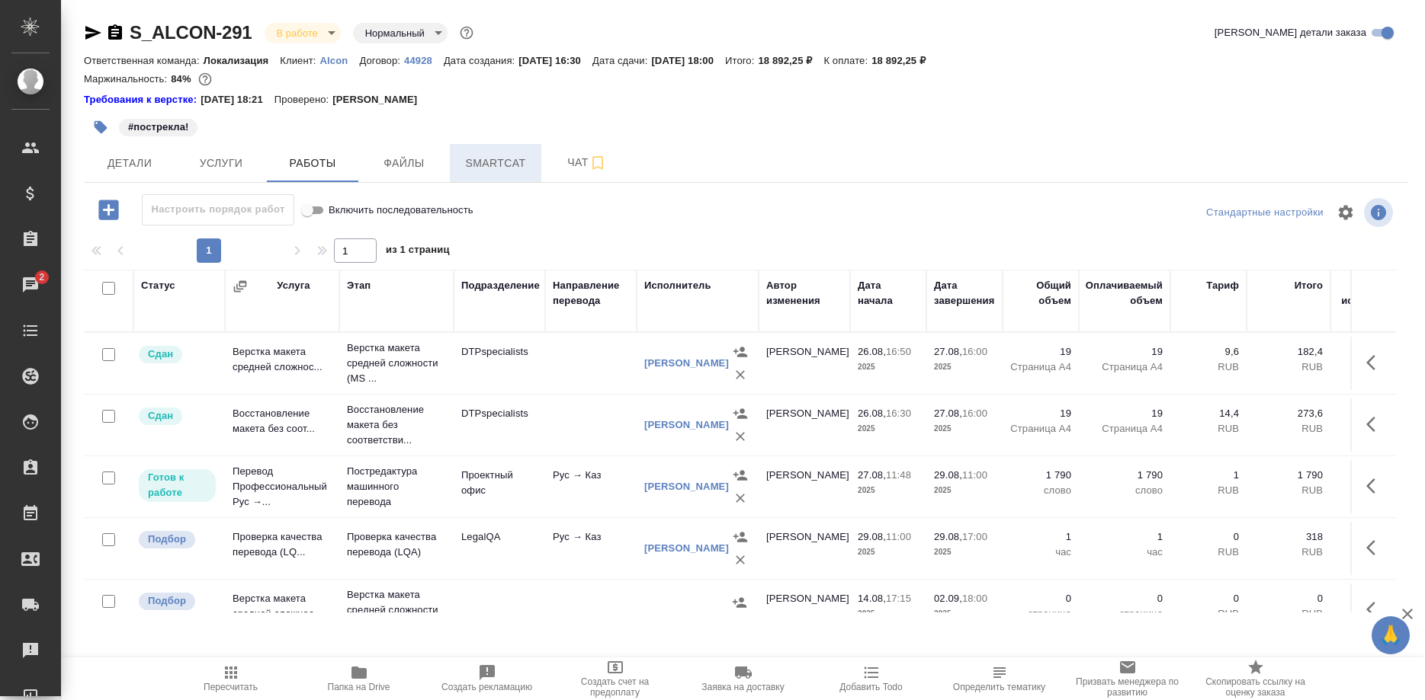
click at [502, 165] on span "Smartcat" at bounding box center [495, 163] width 73 height 19
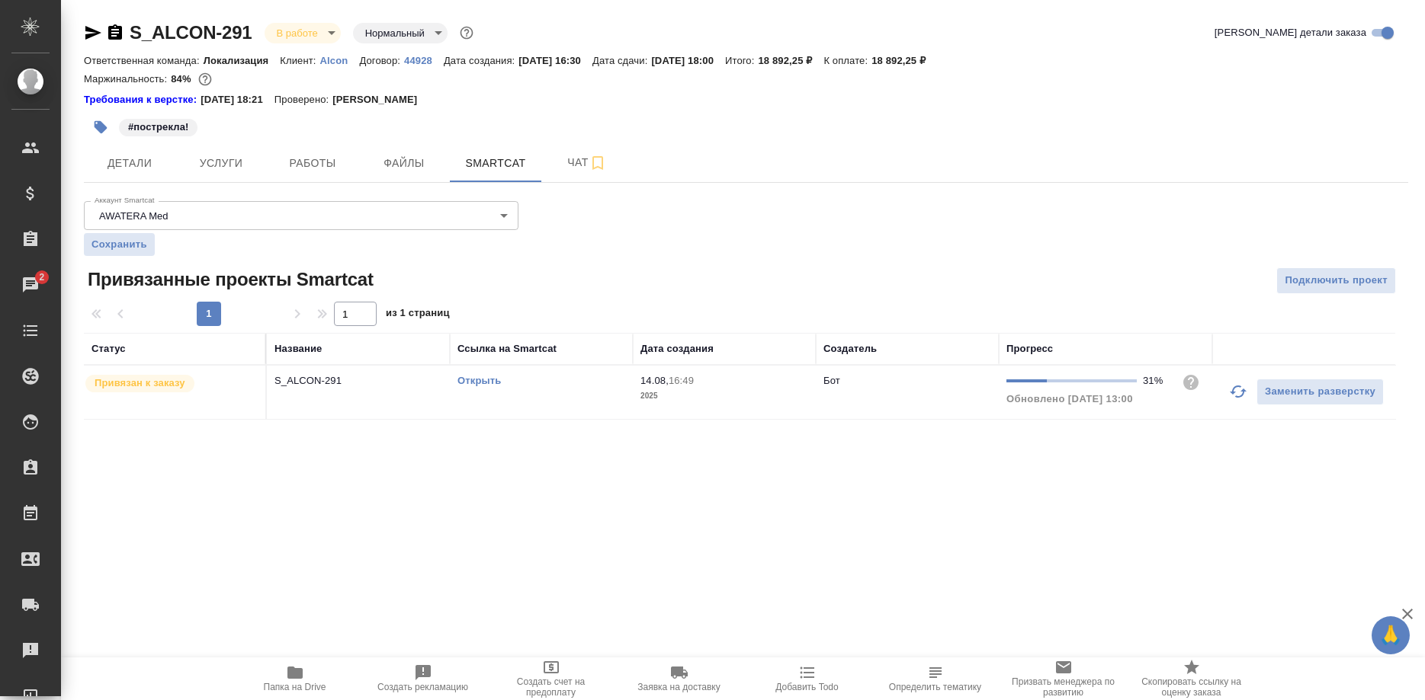
click at [474, 380] on link "Открыть" at bounding box center [478, 380] width 43 height 11
click at [290, 170] on span "Работы" at bounding box center [312, 163] width 73 height 19
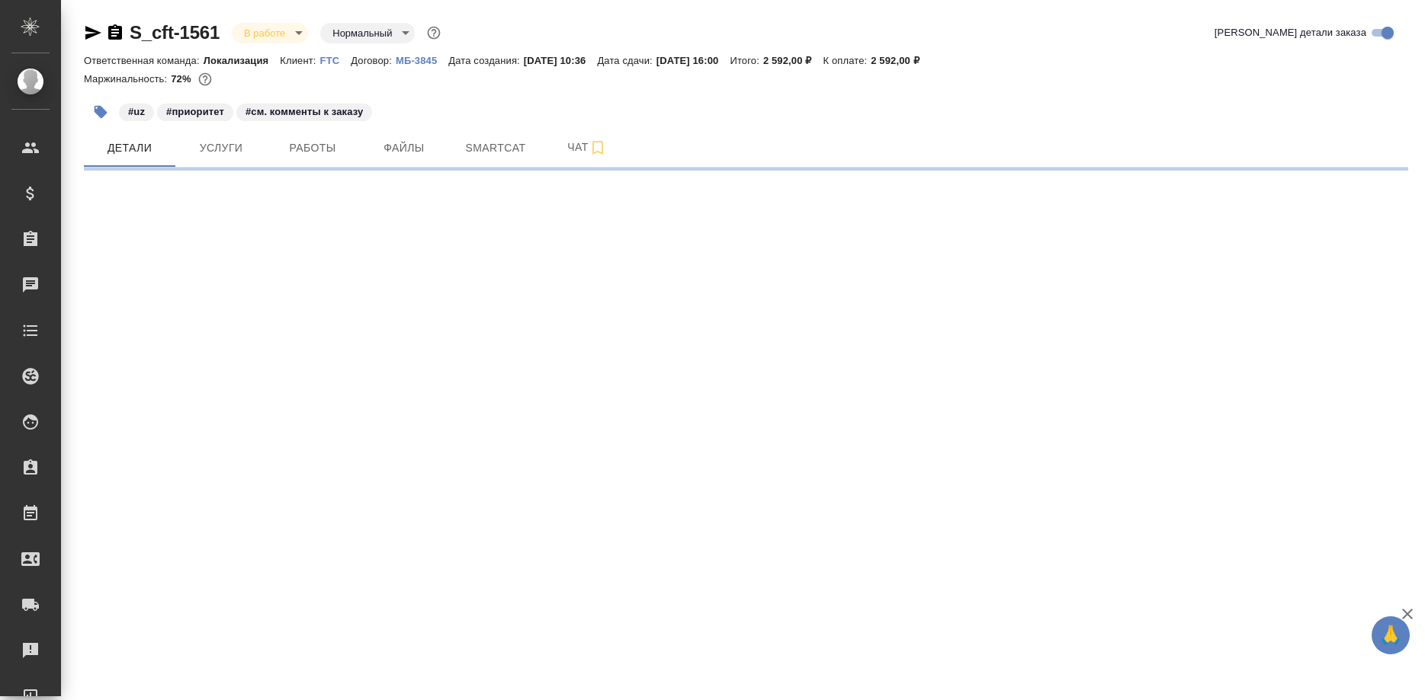
select select "RU"
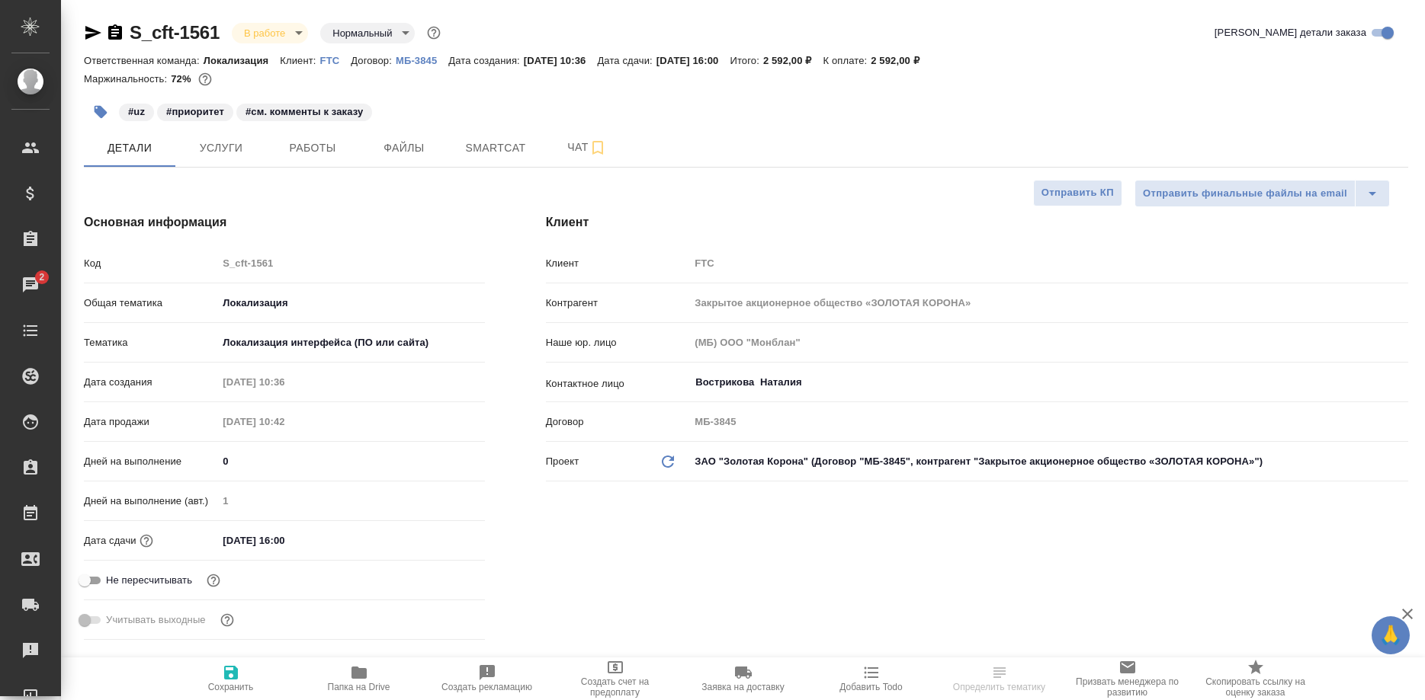
select select "RU"
click at [468, 152] on span "Smartcat" at bounding box center [495, 148] width 73 height 19
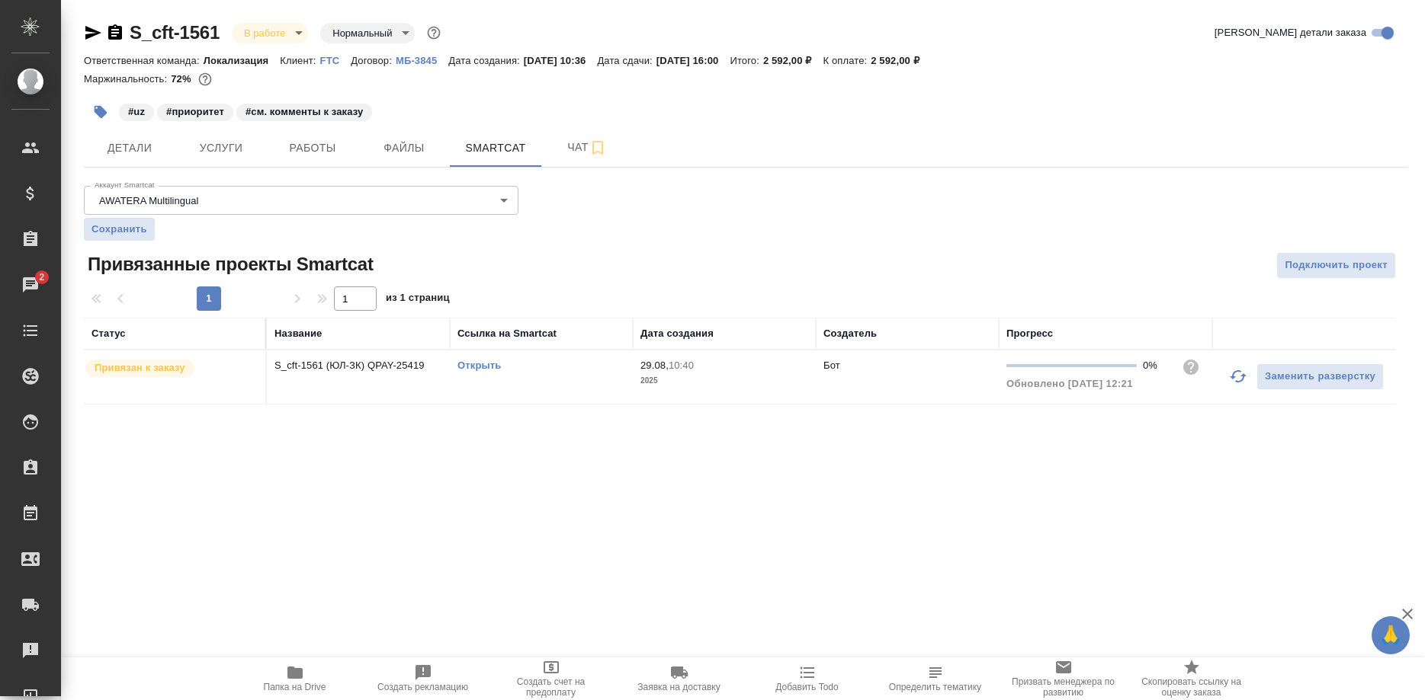
click at [482, 366] on link "Открыть" at bounding box center [478, 365] width 43 height 11
click at [316, 149] on span "Работы" at bounding box center [312, 148] width 73 height 19
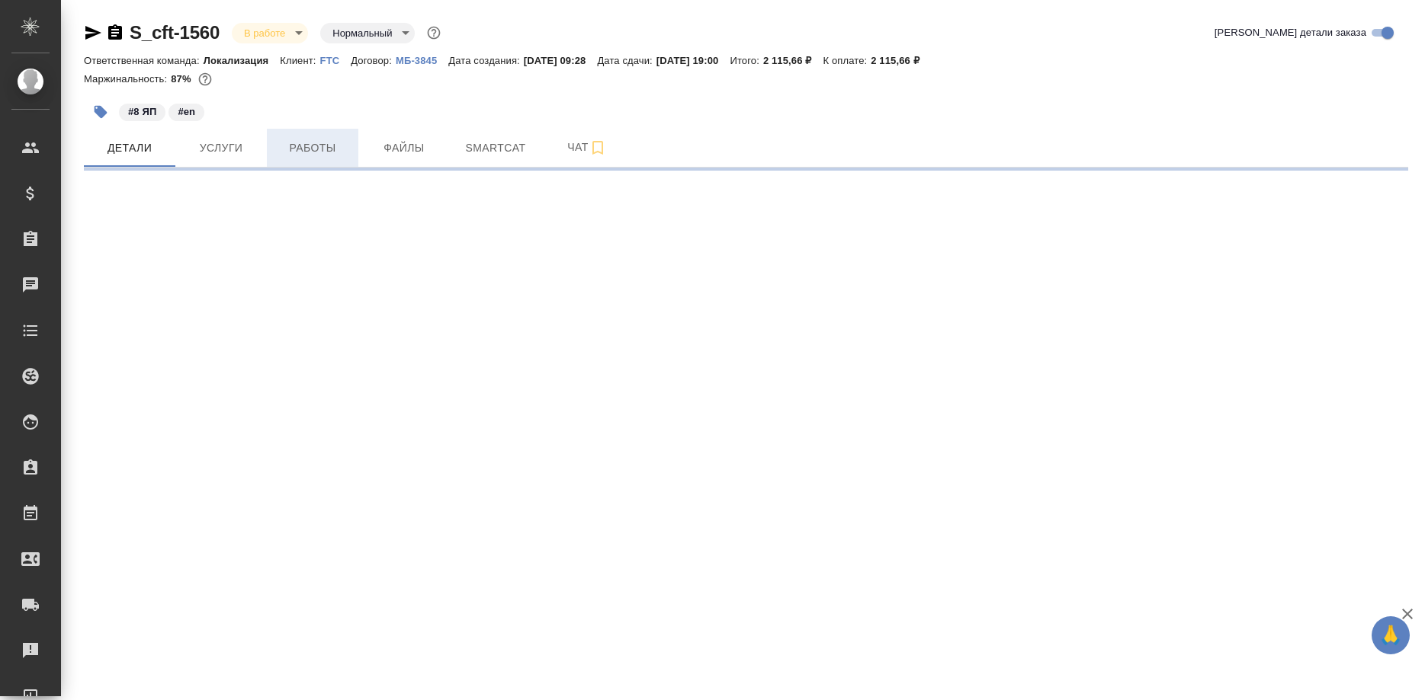
select select "RU"
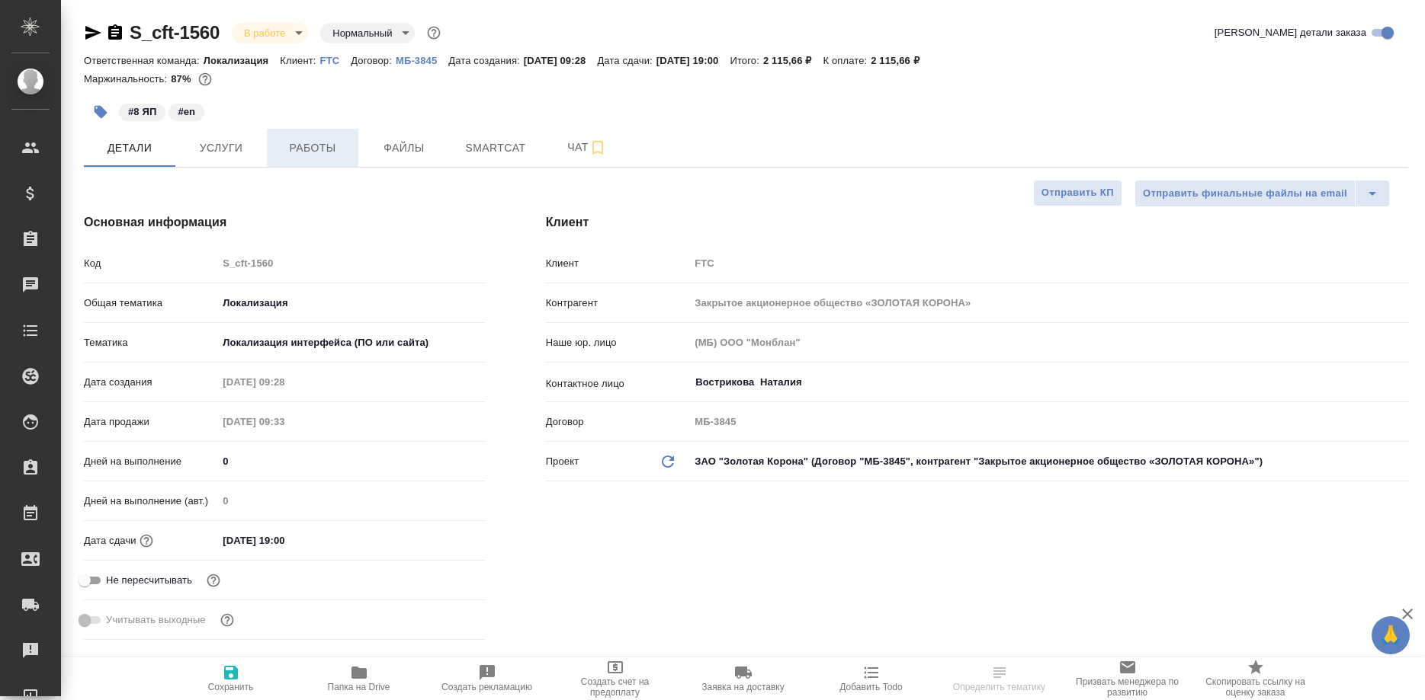
type textarea "x"
click at [335, 153] on span "Работы" at bounding box center [312, 148] width 73 height 19
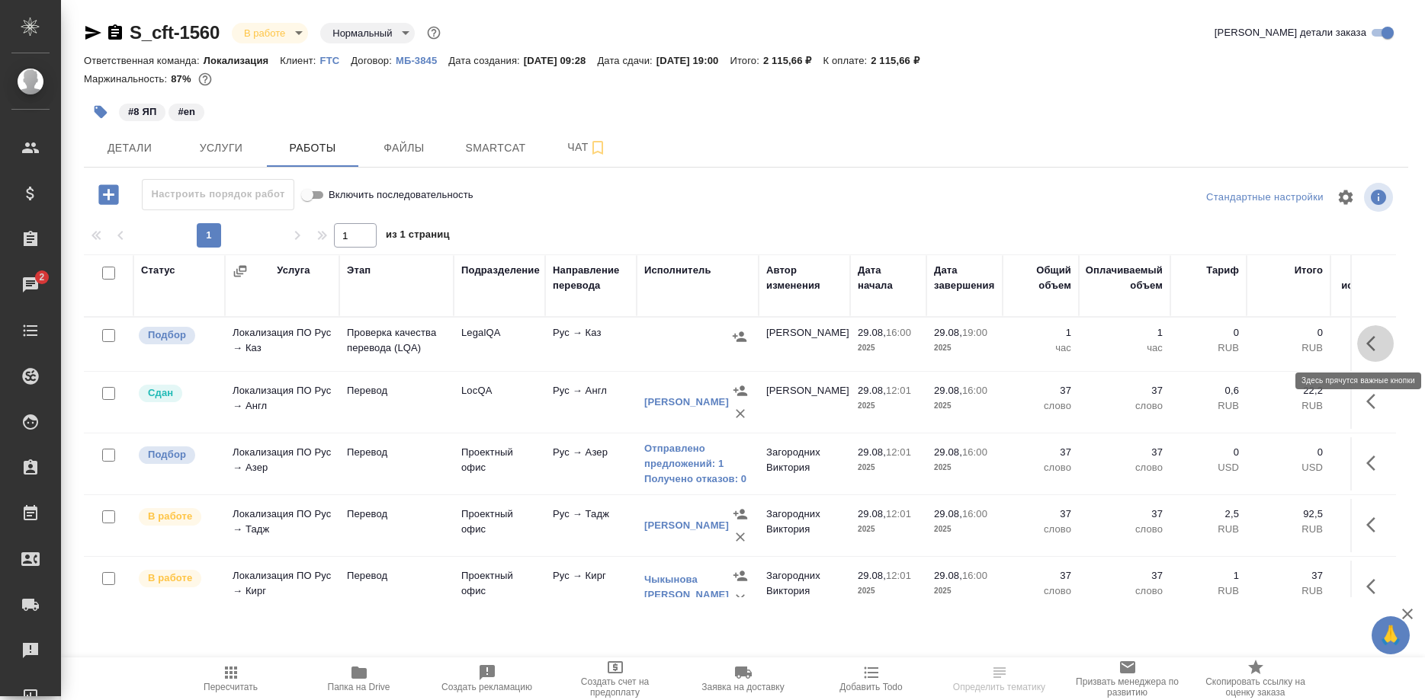
click at [1366, 346] on icon "button" at bounding box center [1375, 344] width 18 height 18
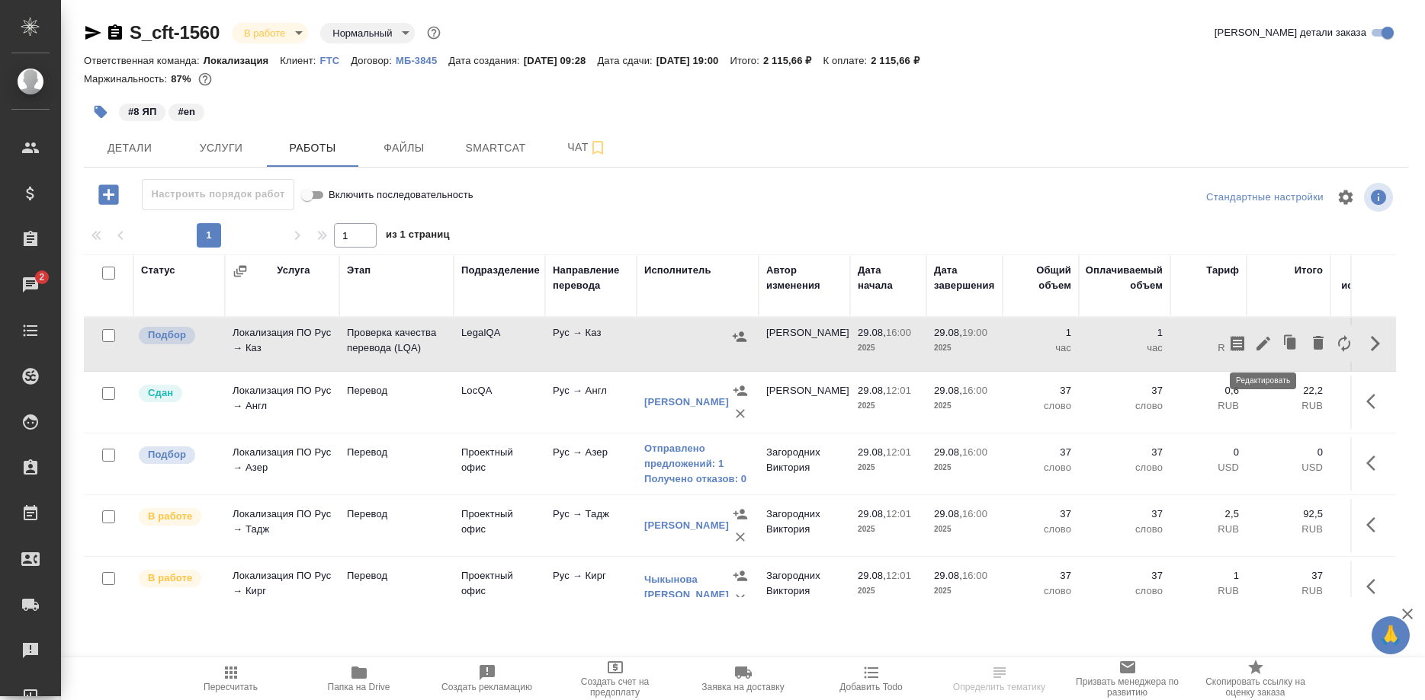
click at [1265, 346] on icon "button" at bounding box center [1263, 344] width 18 height 18
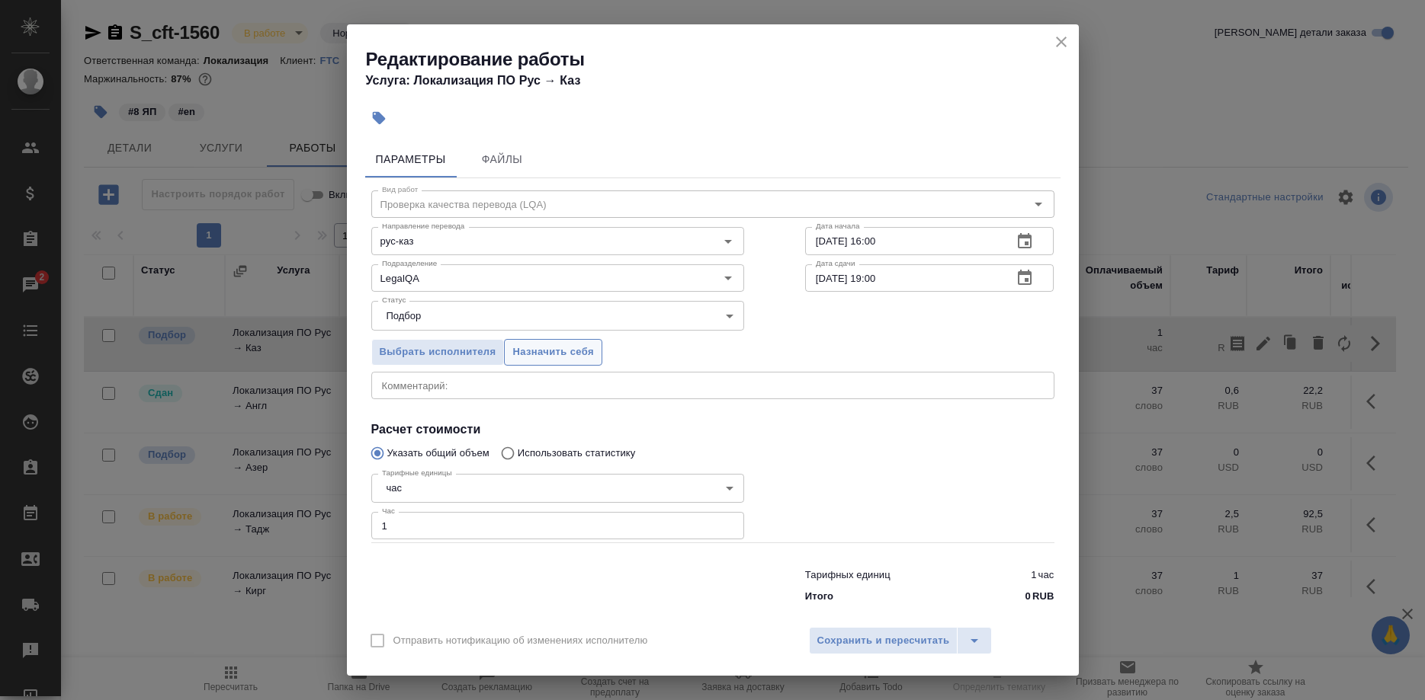
drag, startPoint x: 582, startPoint y: 346, endPoint x: 573, endPoint y: 359, distance: 15.4
click at [579, 356] on div "Выбрать исполнителя Назначить себя" at bounding box center [558, 349] width 434 height 93
click at [573, 359] on span "Назначить себя" at bounding box center [552, 353] width 81 height 18
click at [831, 627] on button "Сохранить и пересчитать" at bounding box center [883, 640] width 149 height 27
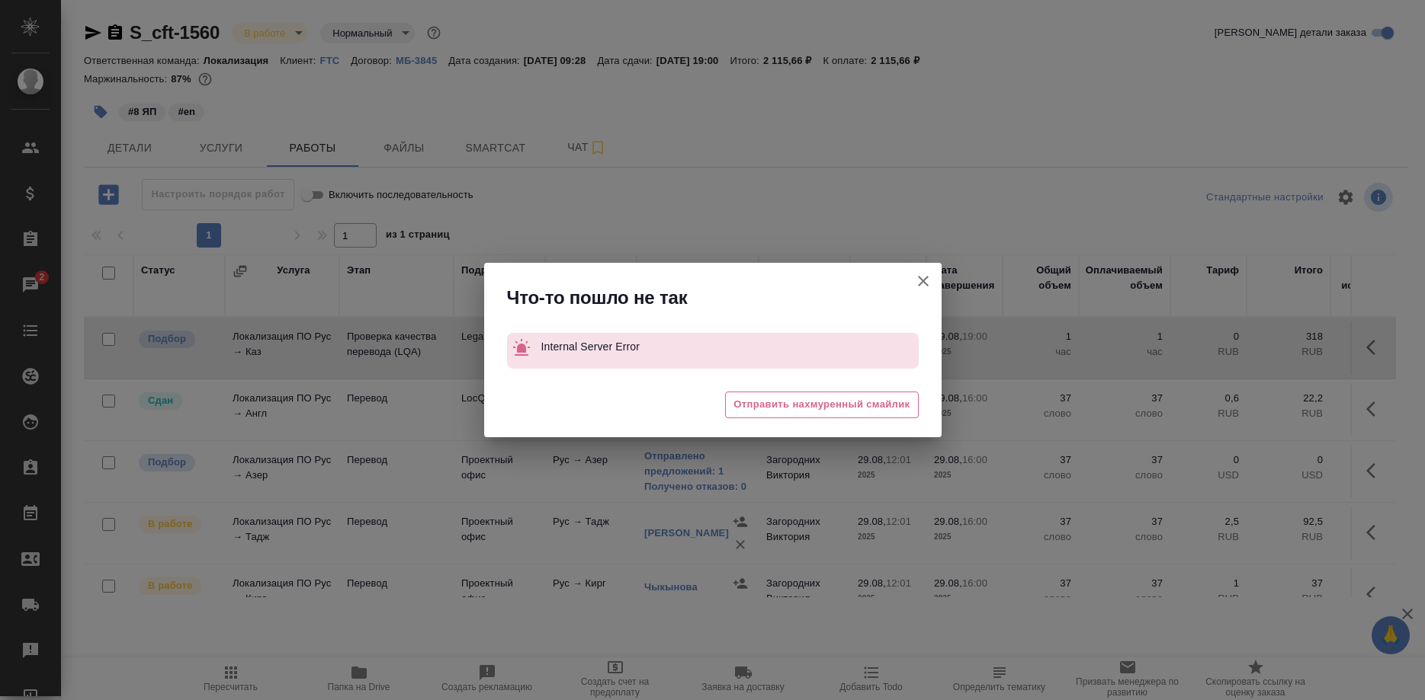
click at [920, 283] on icon "button" at bounding box center [923, 281] width 18 height 18
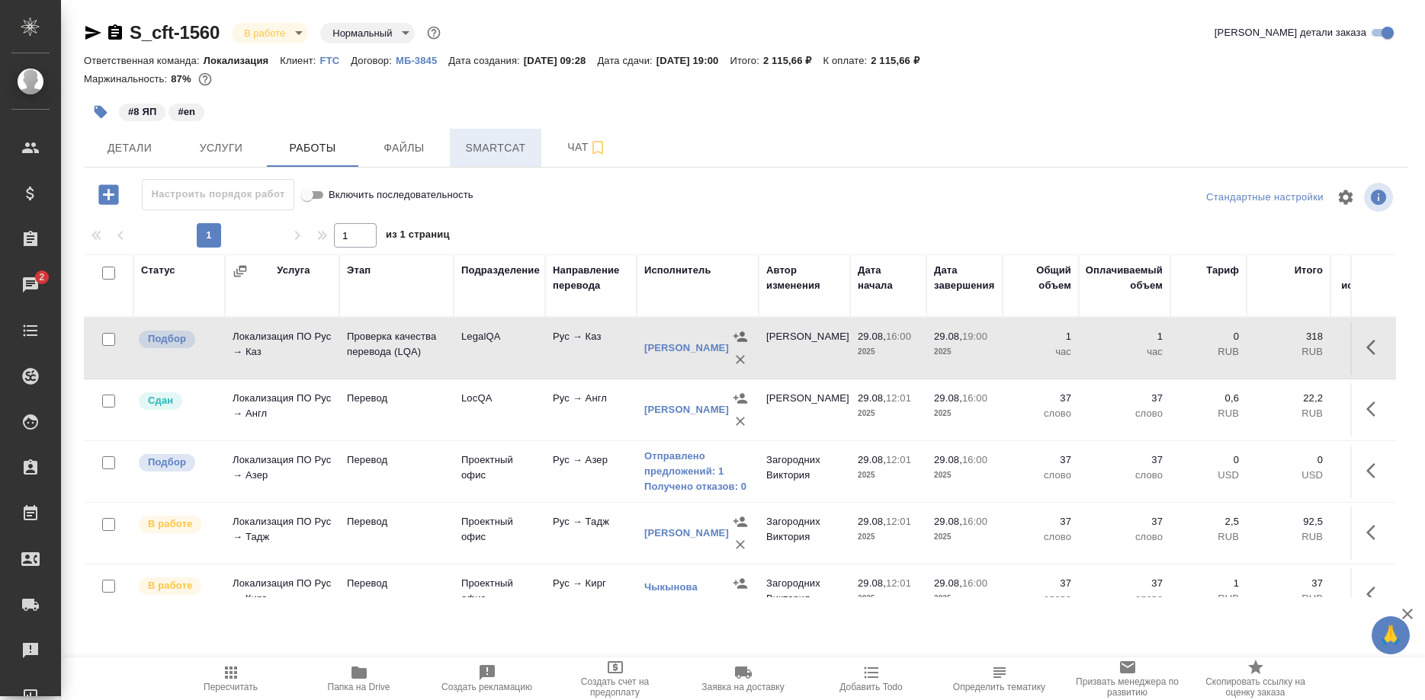
click at [482, 148] on span "Smartcat" at bounding box center [495, 148] width 73 height 19
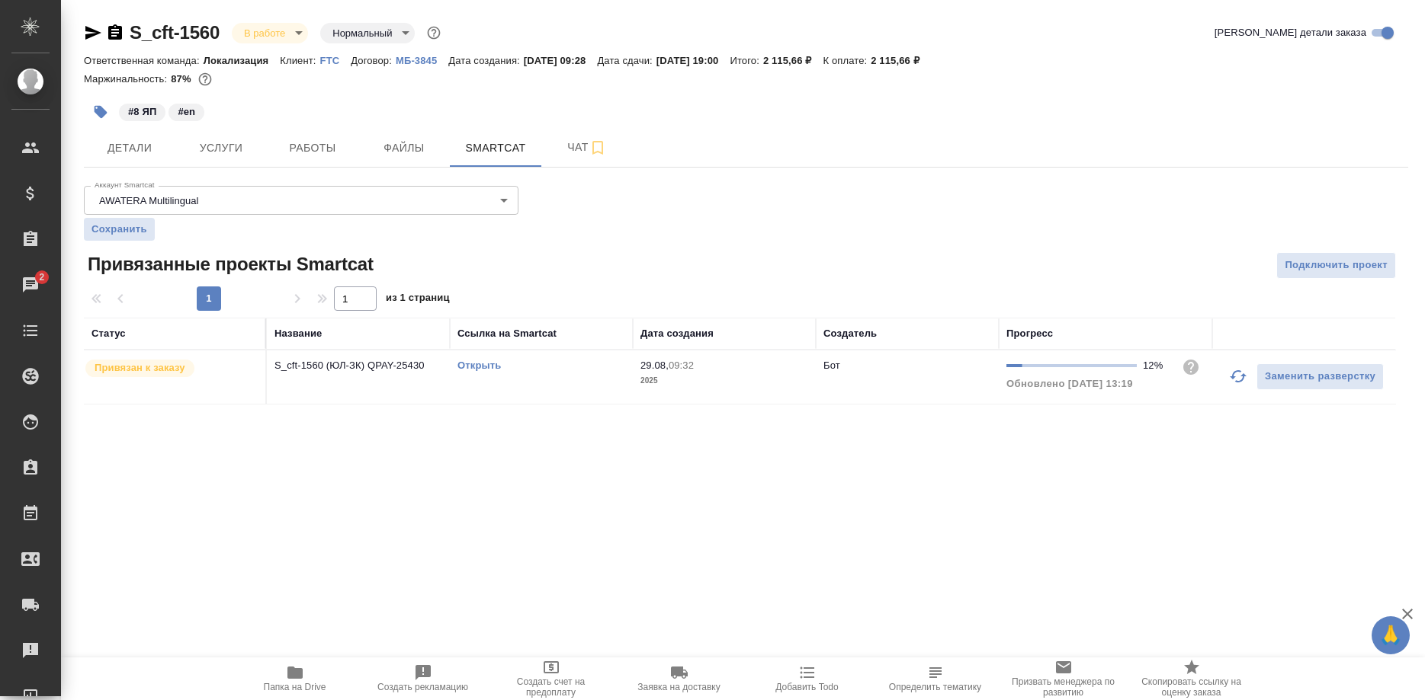
click at [488, 364] on link "Открыть" at bounding box center [478, 365] width 43 height 11
click at [303, 144] on span "Работы" at bounding box center [312, 148] width 73 height 19
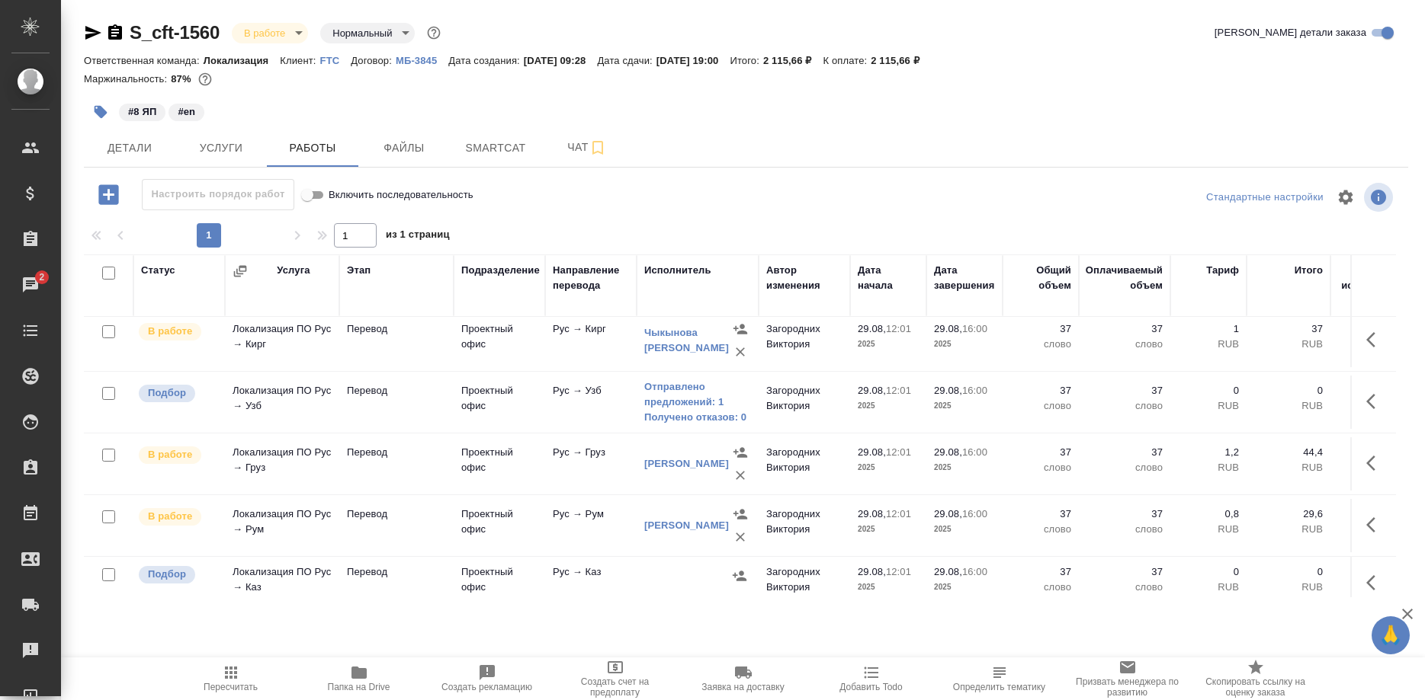
scroll to position [268, 0]
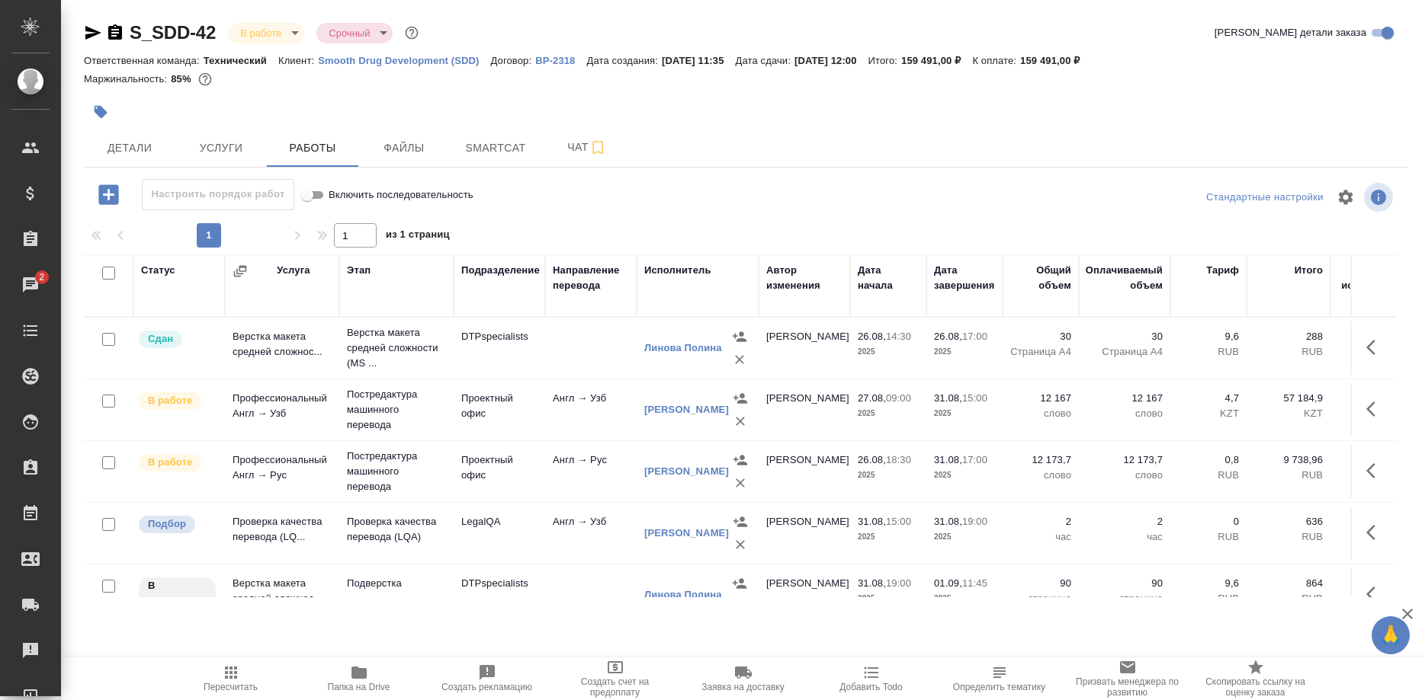
scroll to position [29, 0]
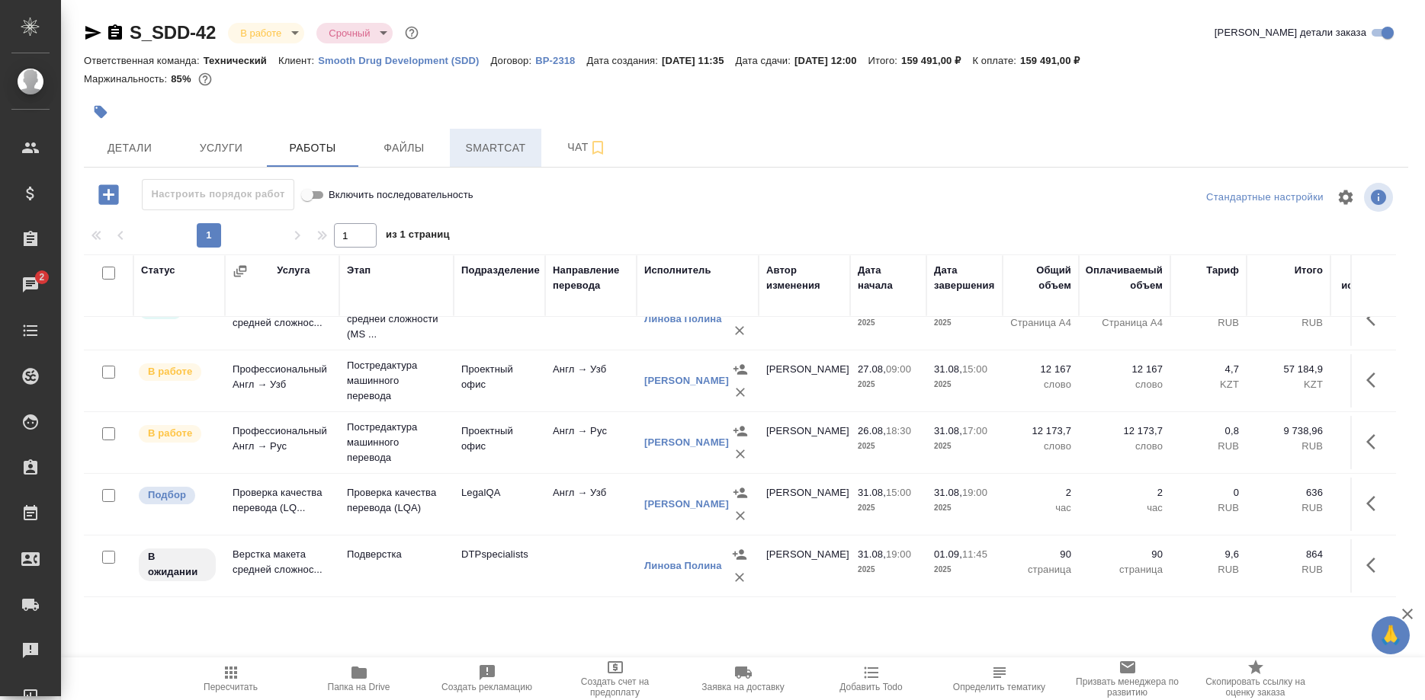
click at [492, 146] on span "Smartcat" at bounding box center [495, 148] width 73 height 19
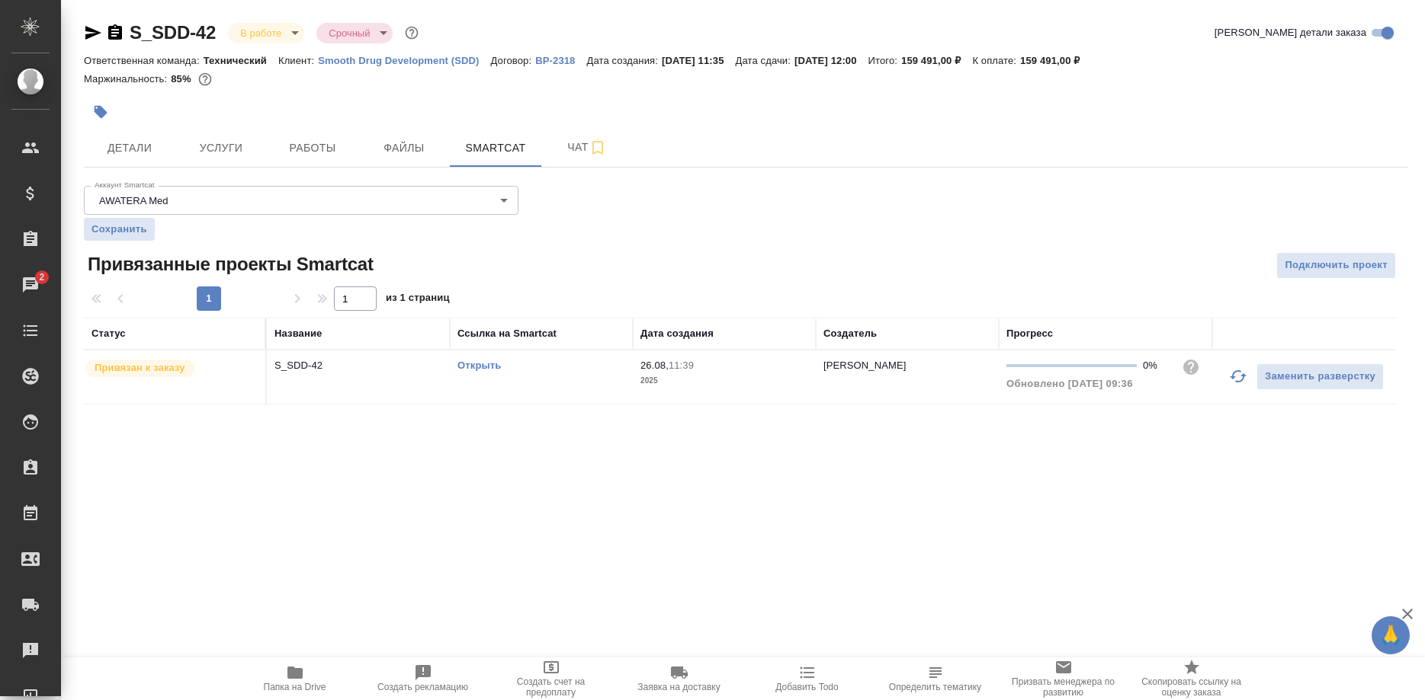
click at [1233, 377] on icon "button" at bounding box center [1237, 376] width 17 height 12
